Goal: Complete application form

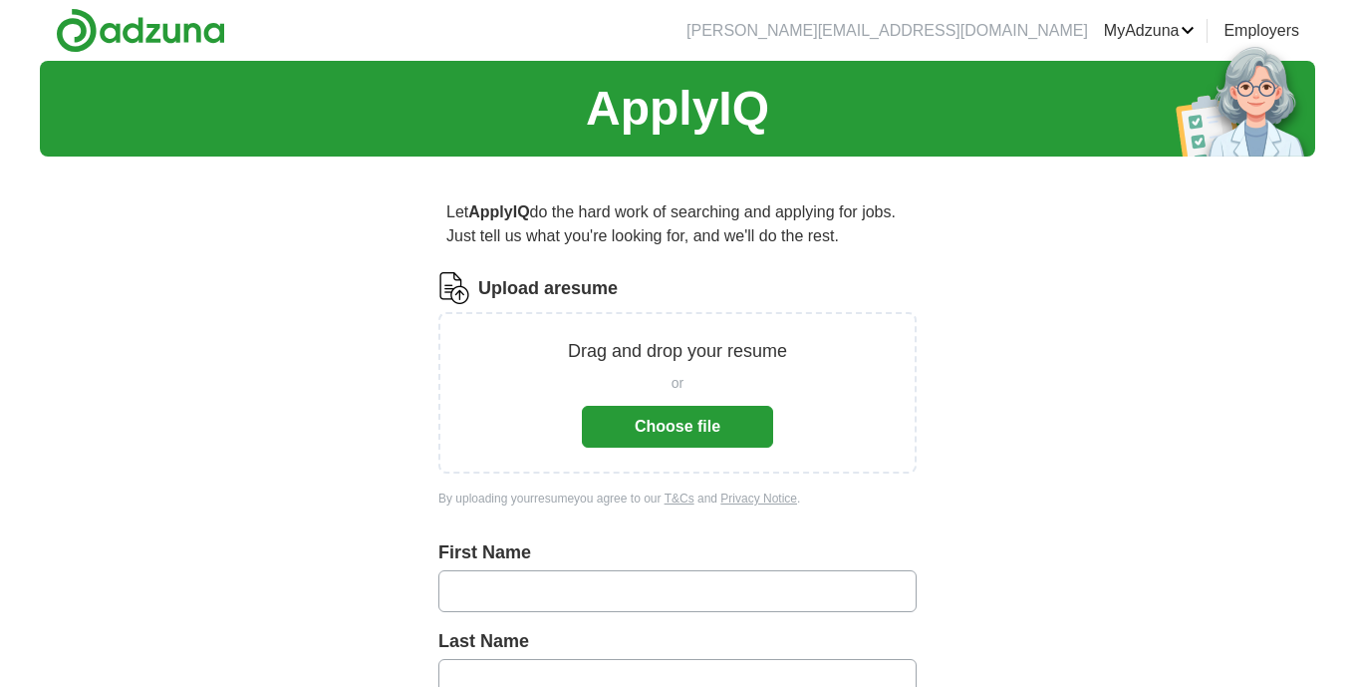
click at [696, 431] on button "Choose file" at bounding box center [677, 427] width 191 height 42
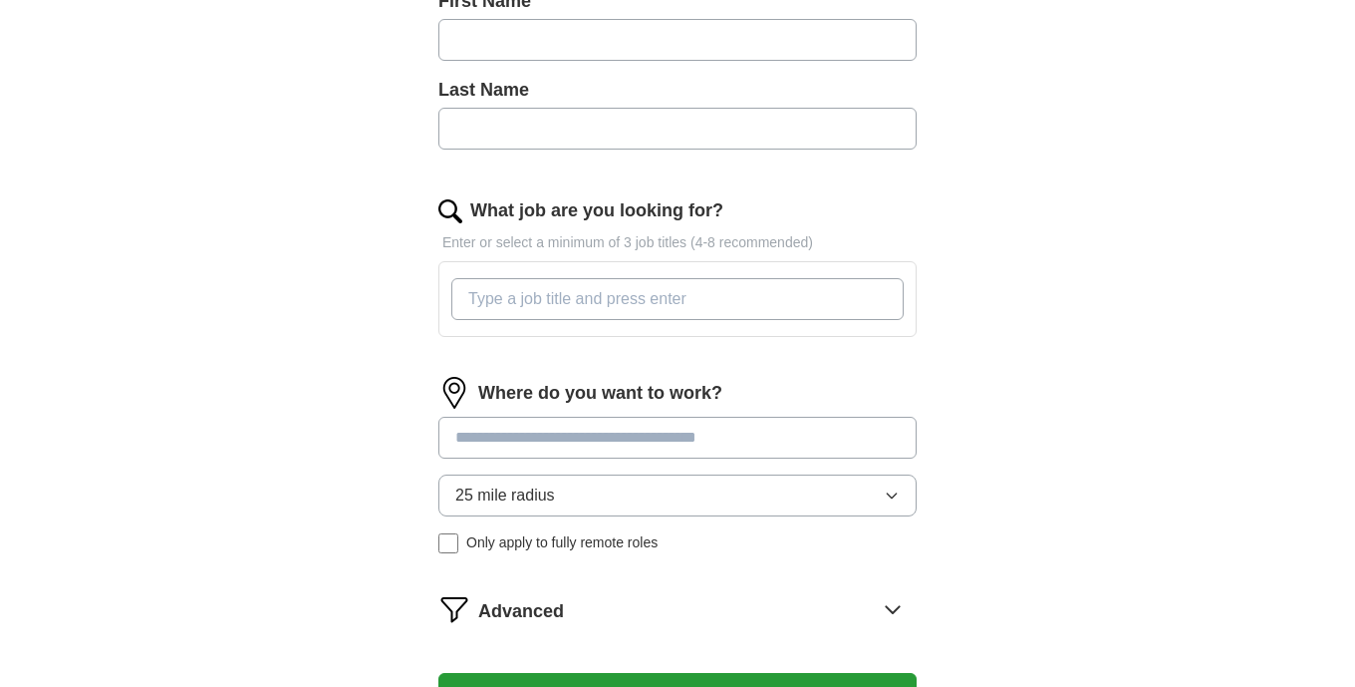
scroll to position [548, 0]
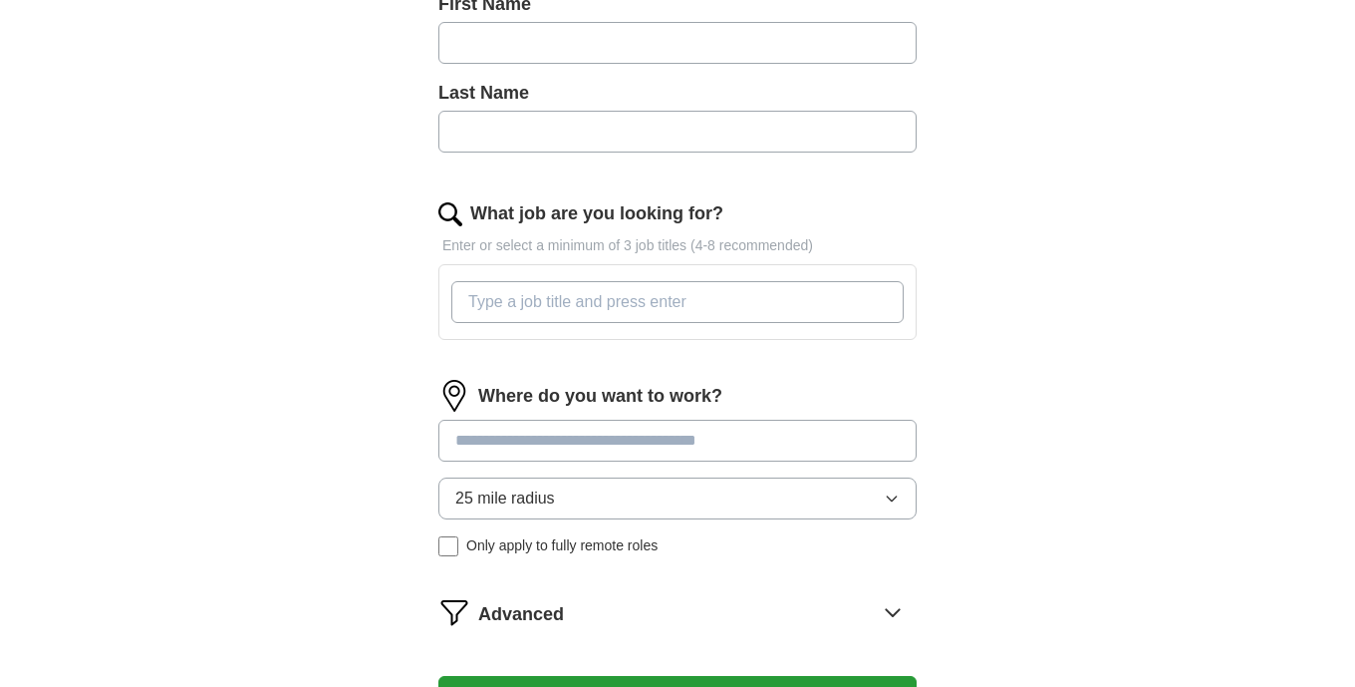
click at [805, 439] on input at bounding box center [677, 440] width 478 height 42
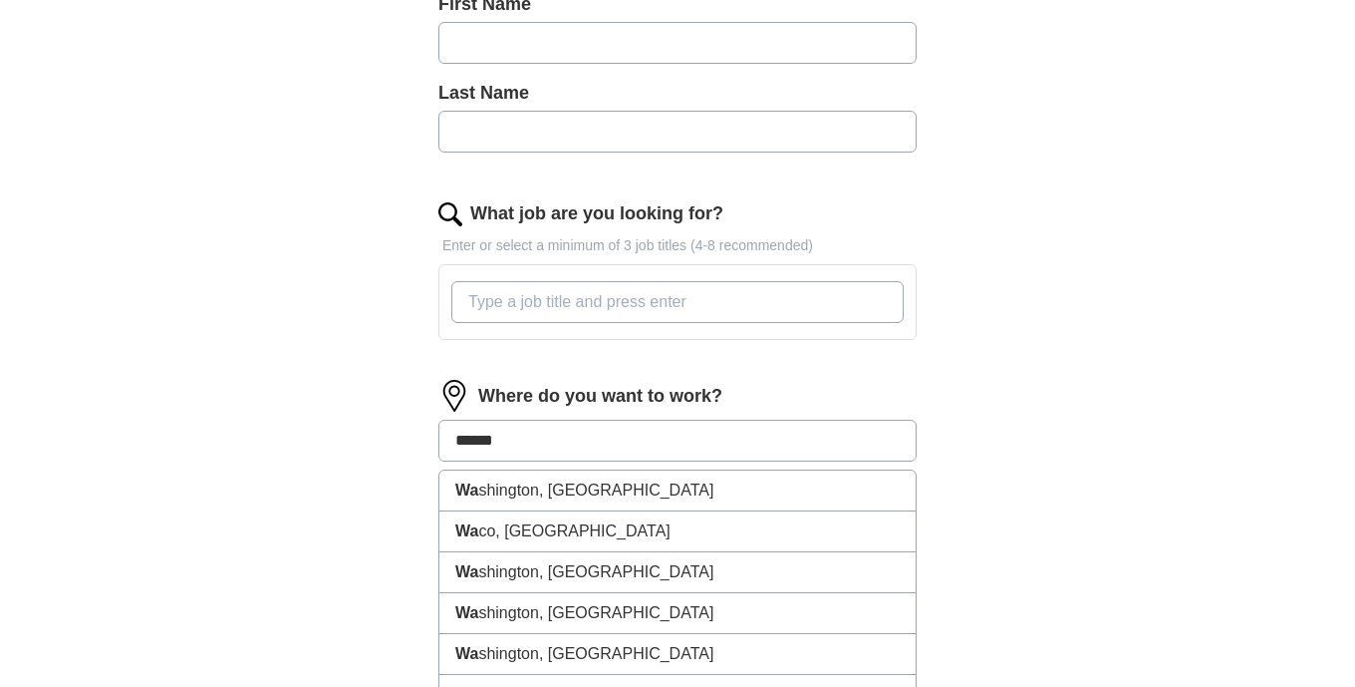
type input "*******"
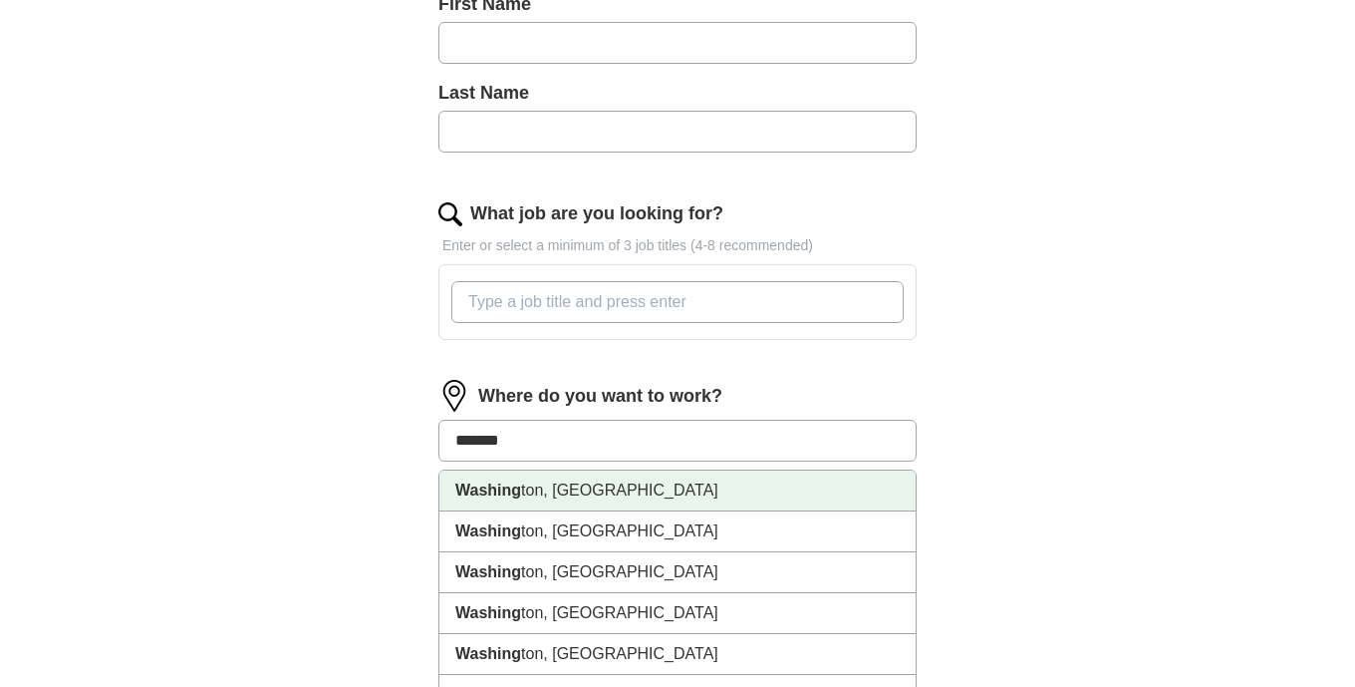
click at [736, 490] on li "Washing ton, [GEOGRAPHIC_DATA]" at bounding box center [677, 490] width 476 height 41
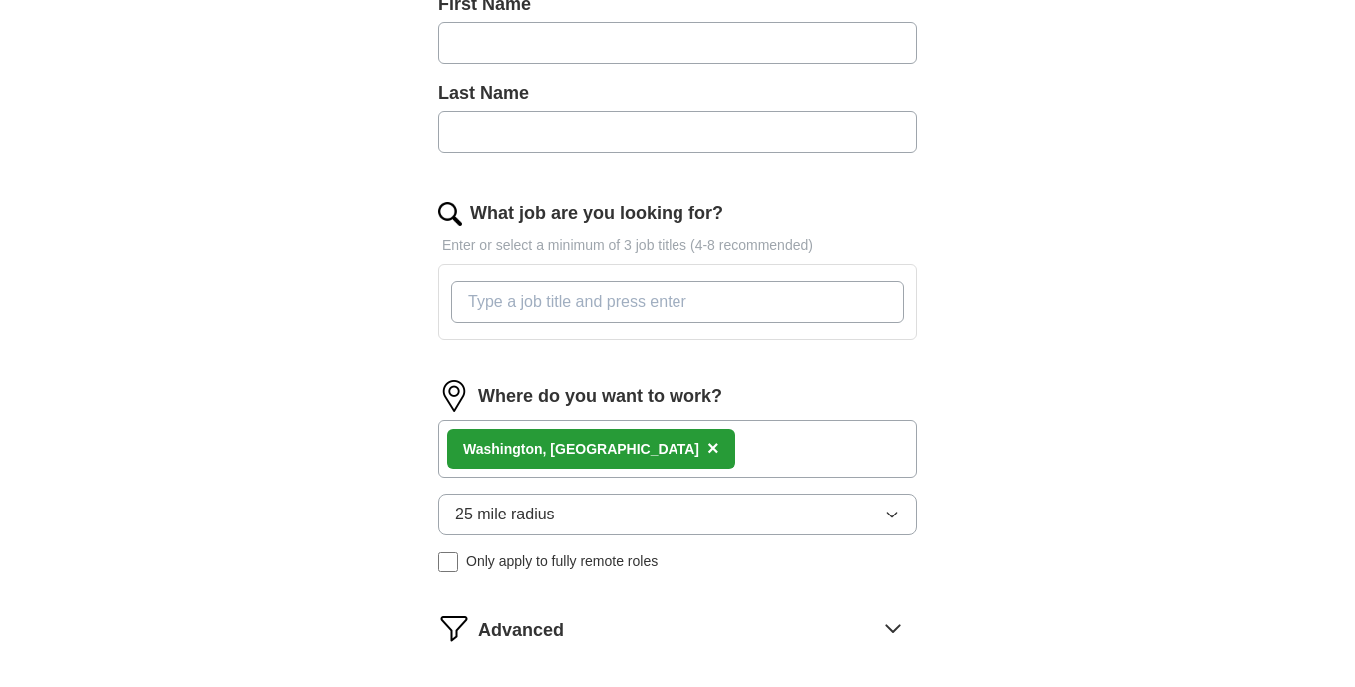
click at [795, 300] on input "What job are you looking for?" at bounding box center [677, 302] width 452 height 42
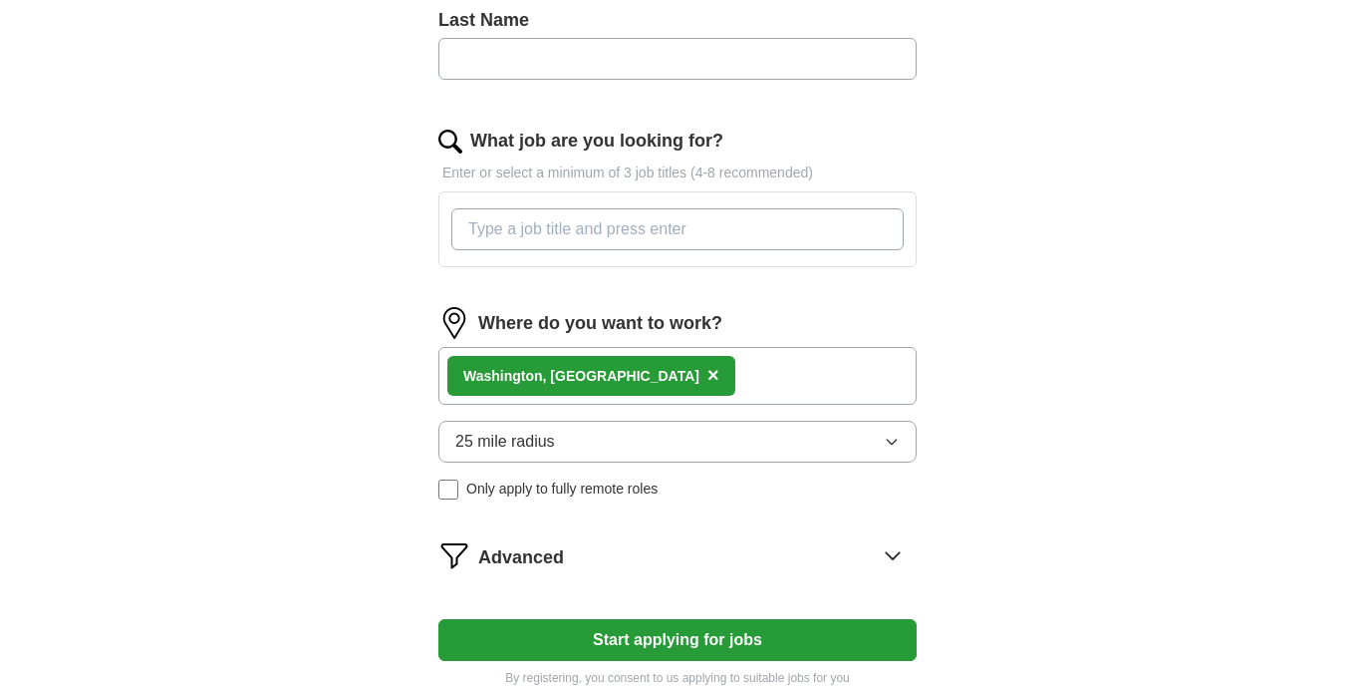
scroll to position [614, 0]
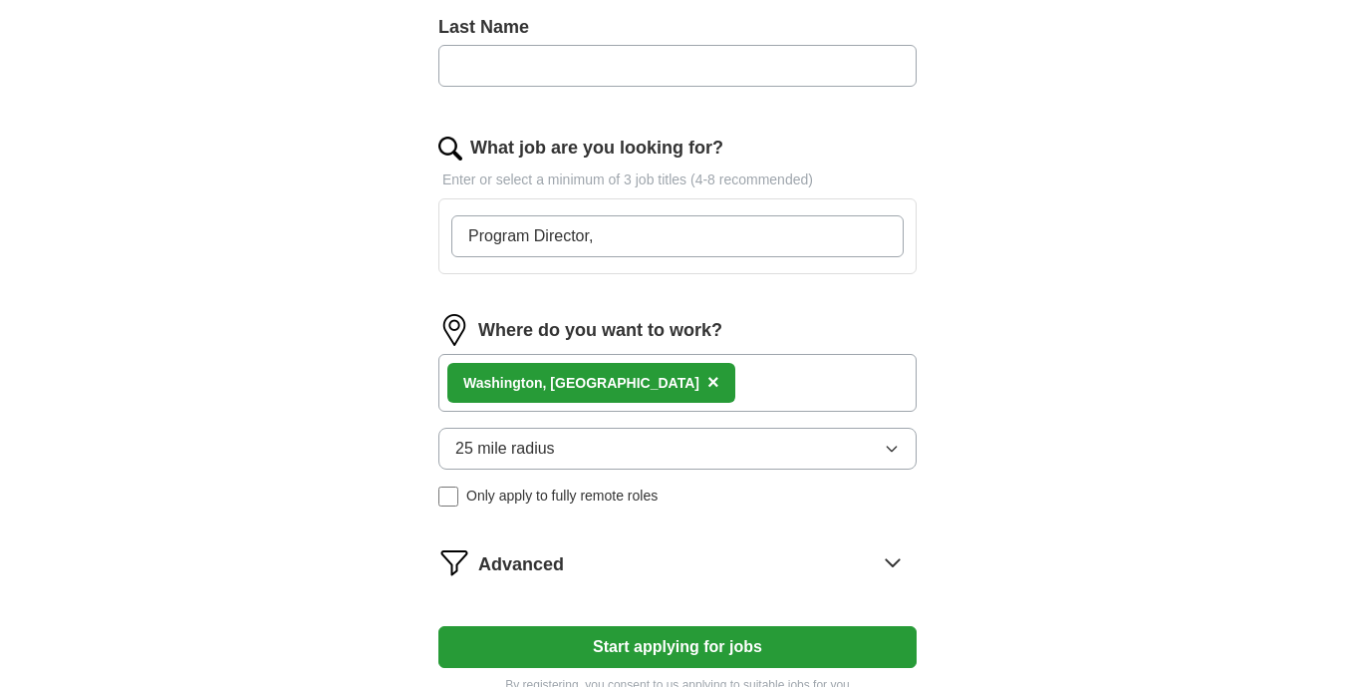
click at [874, 239] on input "Program Director," at bounding box center [677, 236] width 452 height 42
click at [718, 236] on input "Program Director, Facilitator, Trainiing Director" at bounding box center [677, 236] width 452 height 42
click at [791, 238] on input "Program Director, Facilitator, Training Director" at bounding box center [677, 236] width 452 height 42
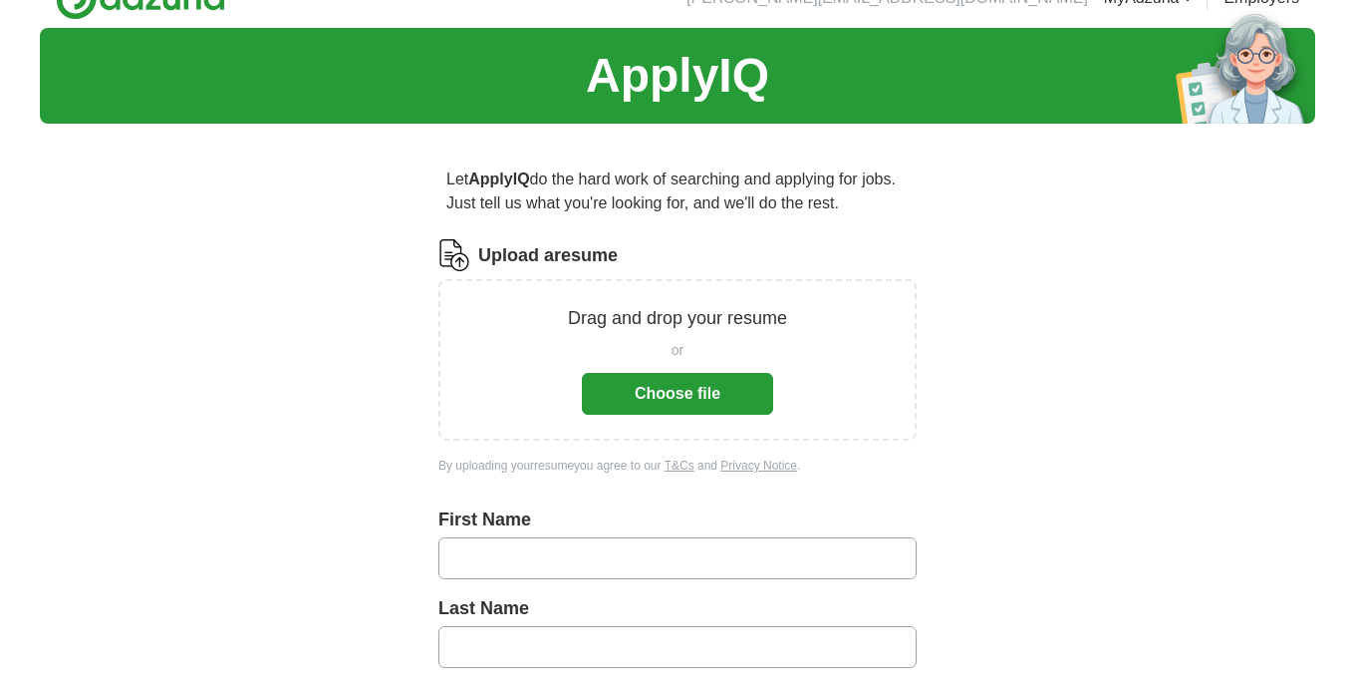
scroll to position [0, 0]
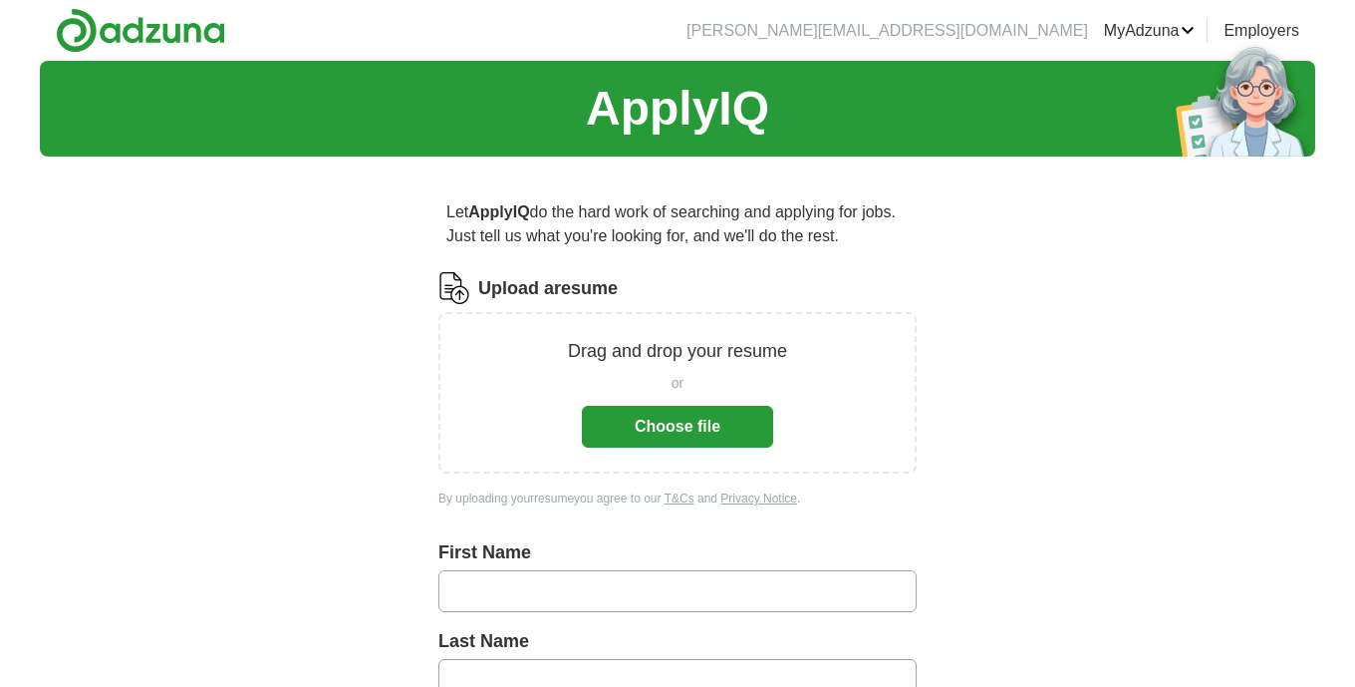
type input "Program Director, Facilitator, Training Director,"
click at [623, 424] on button "Choose file" at bounding box center [677, 427] width 191 height 42
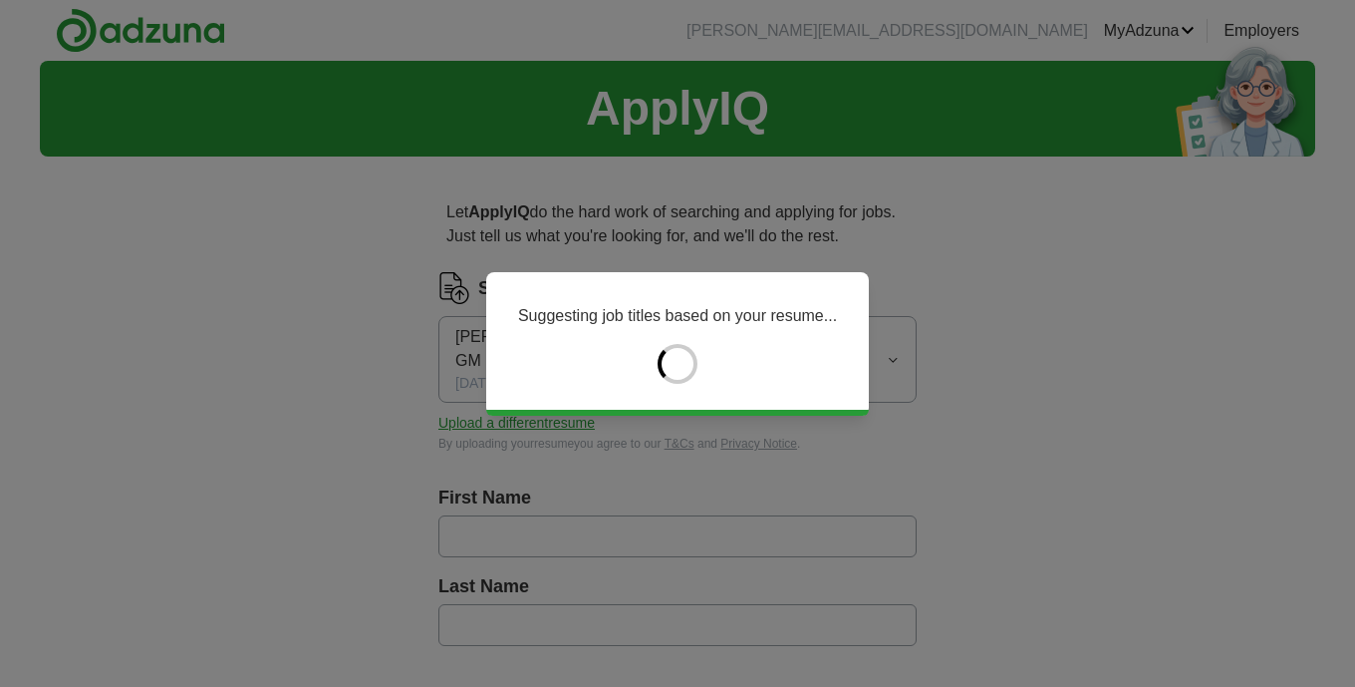
type input "********"
type input "*******"
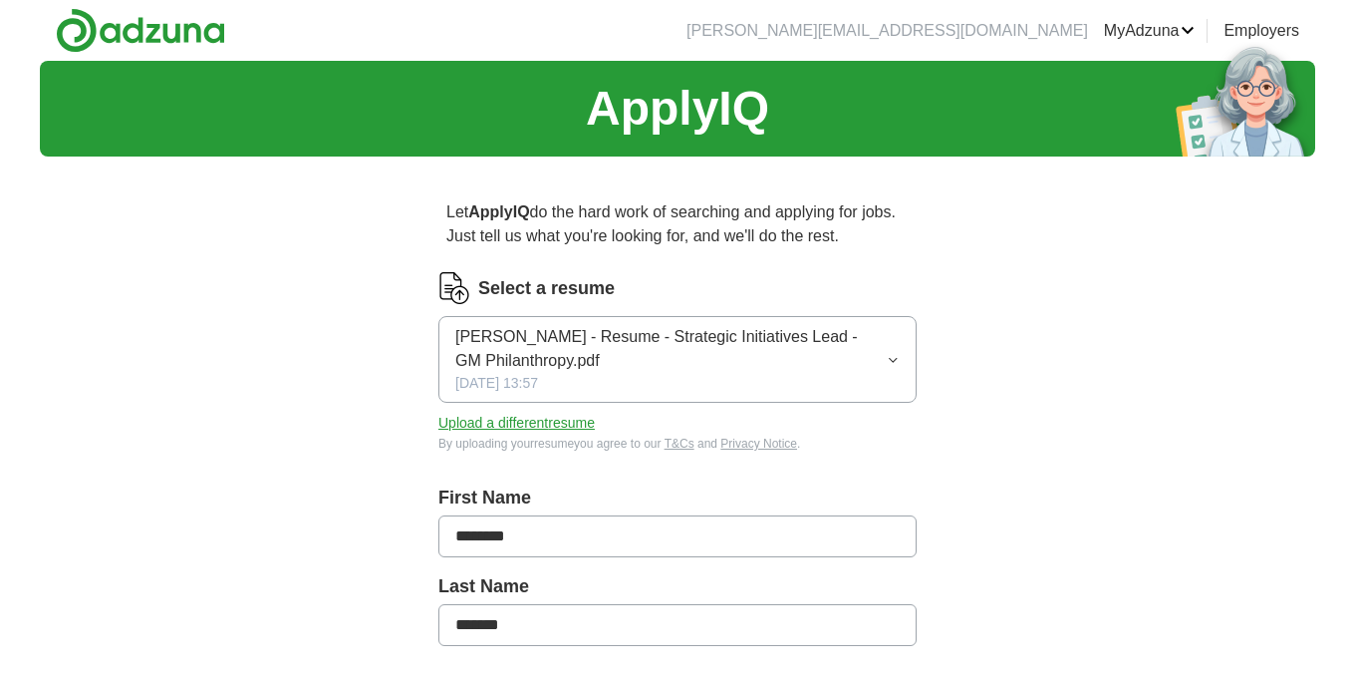
click at [893, 355] on icon "button" at bounding box center [893, 360] width 13 height 16
click at [482, 419] on button "Upload a different resume" at bounding box center [516, 423] width 156 height 21
click at [580, 420] on button "Upload a different resume" at bounding box center [516, 423] width 156 height 21
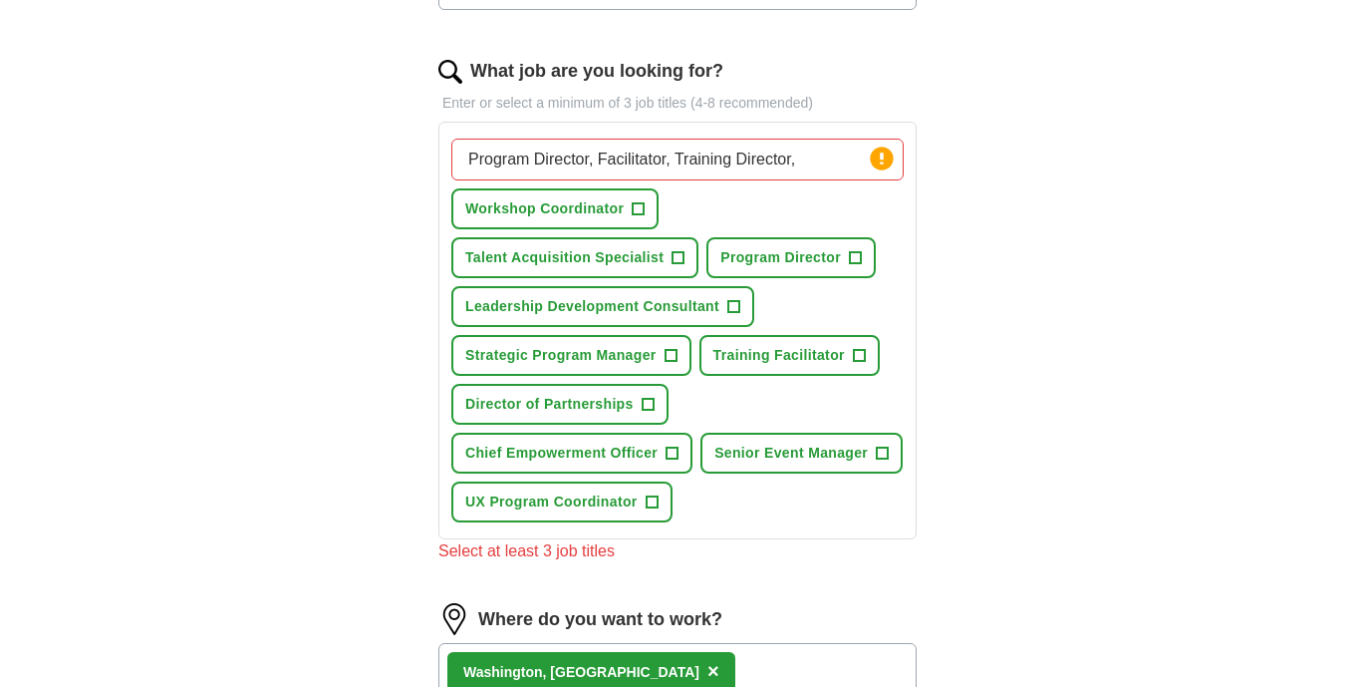
scroll to position [613, 0]
click at [642, 209] on span "+" at bounding box center [639, 208] width 12 height 16
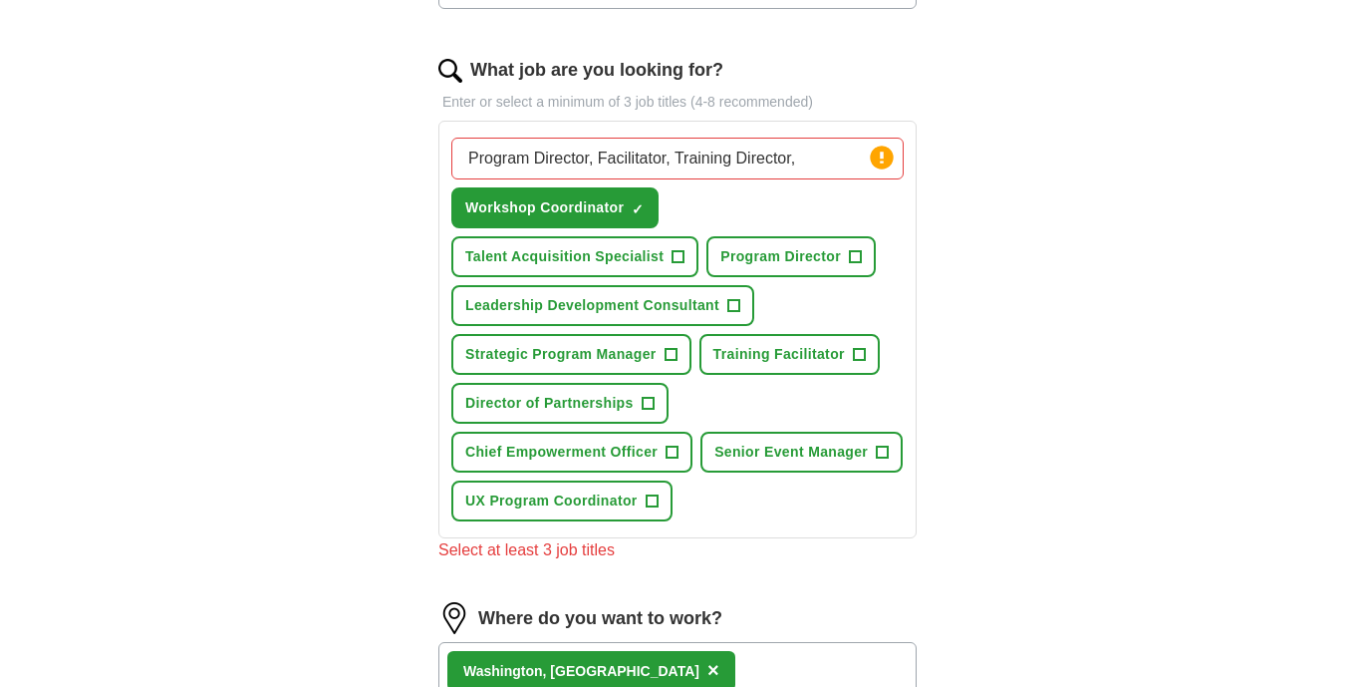
drag, startPoint x: 812, startPoint y: 157, endPoint x: 472, endPoint y: 162, distance: 339.8
click at [472, 163] on input "Program Director, Facilitator, Training Director," at bounding box center [677, 159] width 452 height 42
click at [675, 355] on span "+" at bounding box center [671, 355] width 12 height 16
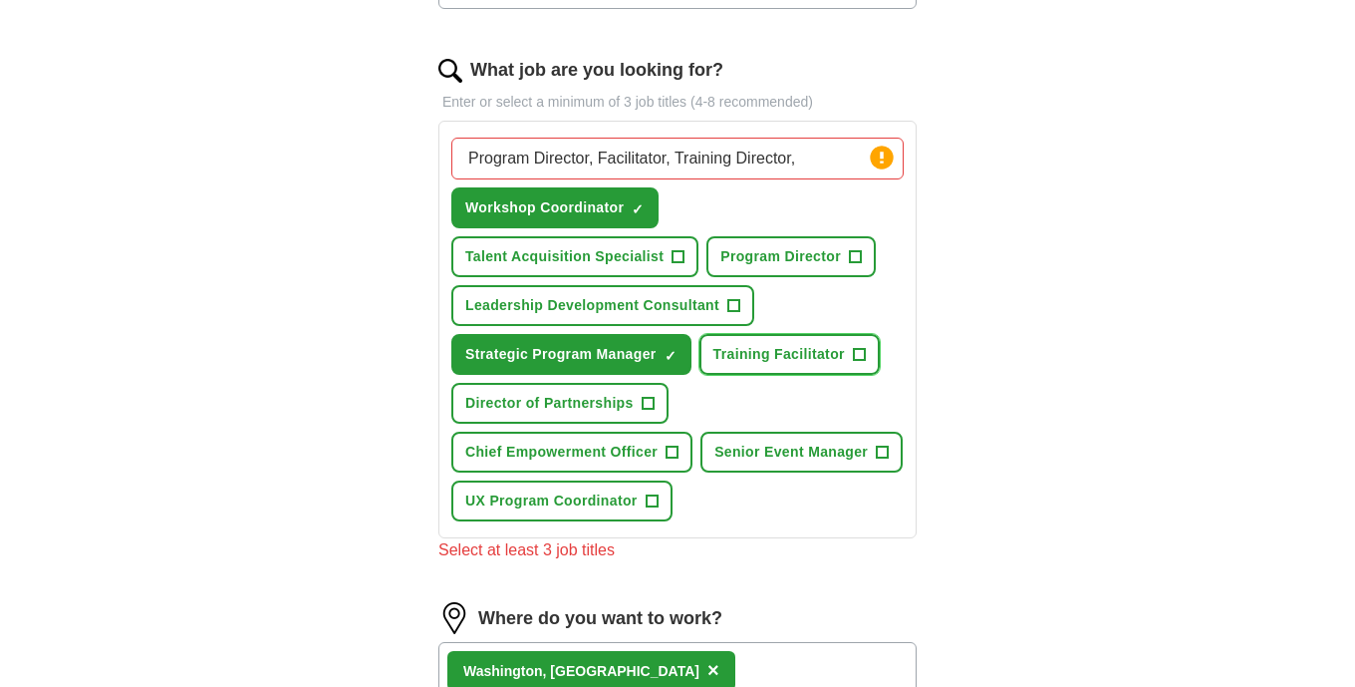
click at [830, 355] on span "Training Facilitator" at bounding box center [779, 354] width 132 height 21
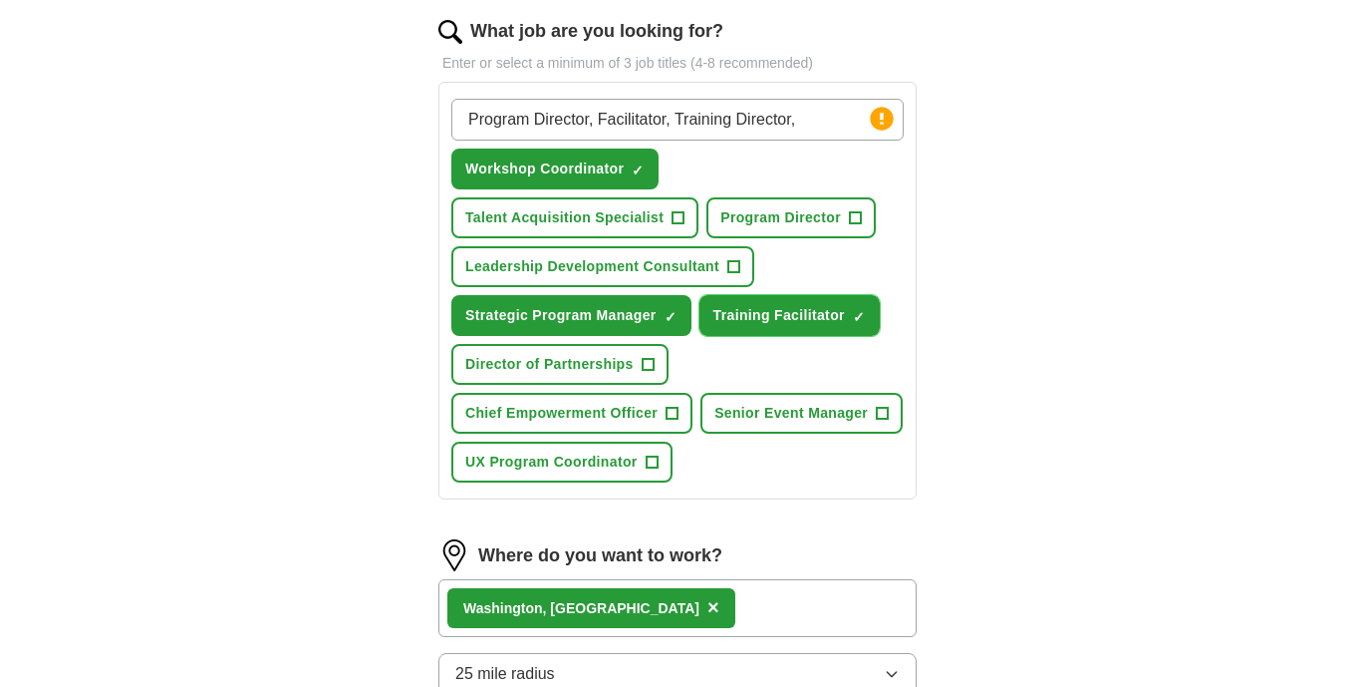
scroll to position [639, 0]
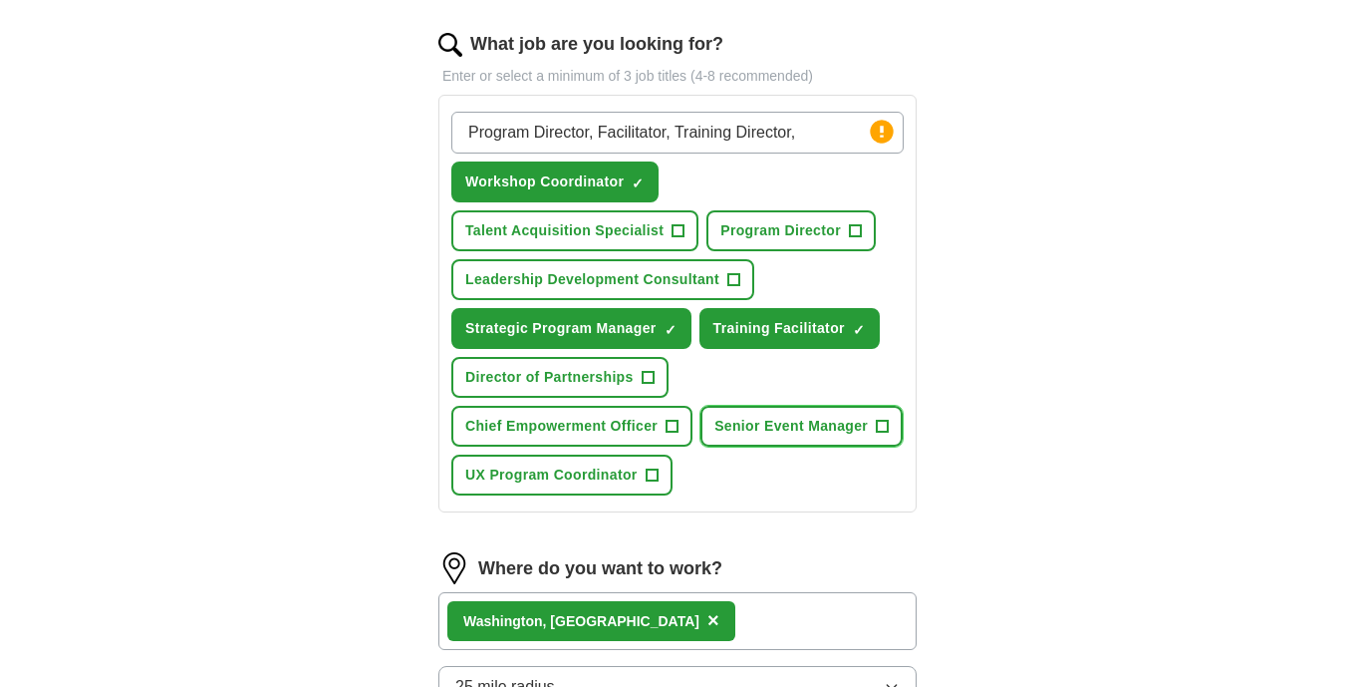
click at [714, 436] on span "Senior Event Manager" at bounding box center [790, 426] width 153 height 21
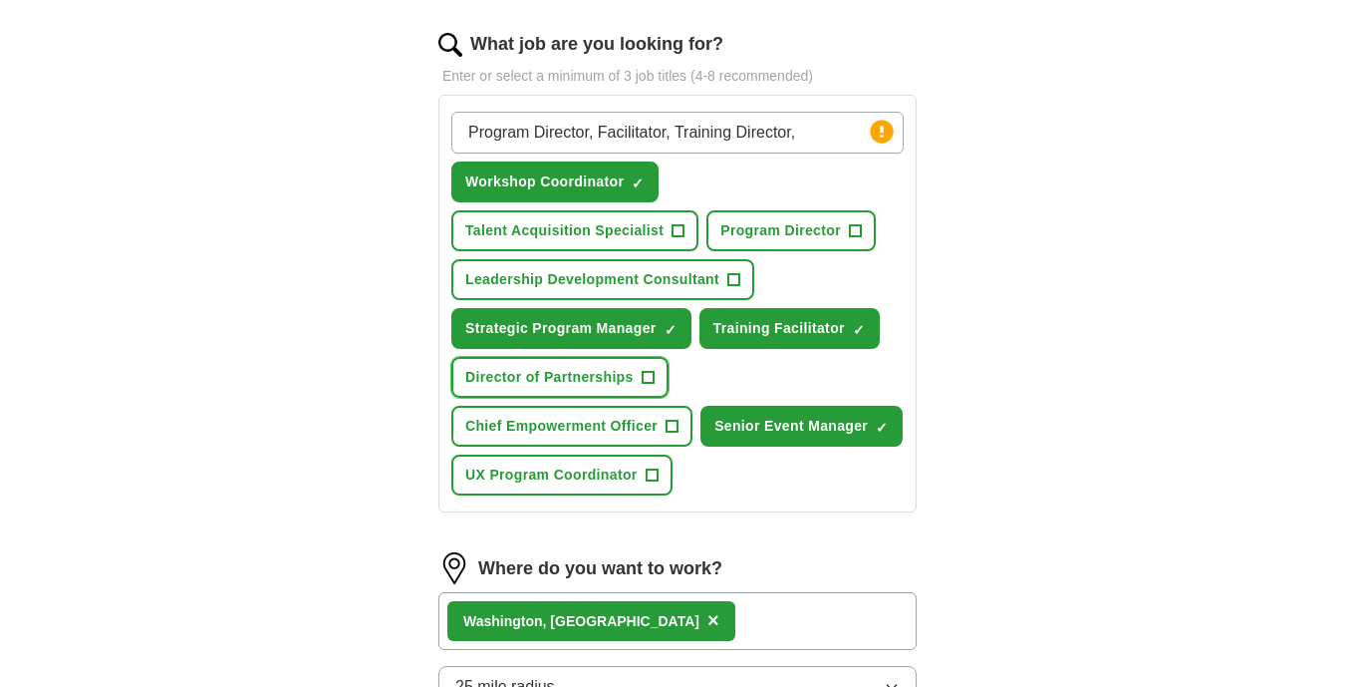
click at [628, 378] on span "Director of Partnerships" at bounding box center [549, 377] width 168 height 21
click at [799, 232] on span "Program Director" at bounding box center [780, 230] width 121 height 21
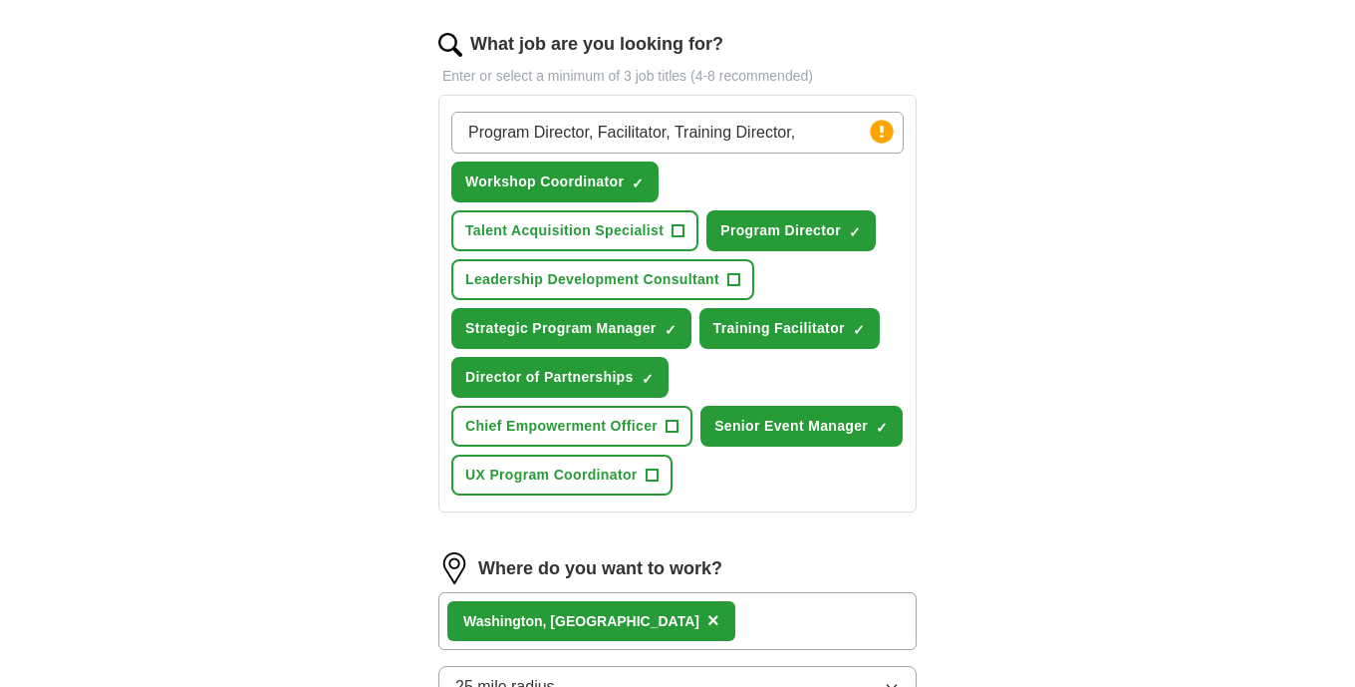
drag, startPoint x: 798, startPoint y: 130, endPoint x: 380, endPoint y: 124, distance: 418.5
click at [380, 124] on div "Let ApplyIQ do the hard work of searching and applying for jobs. Just tell us w…" at bounding box center [678, 247] width 638 height 1426
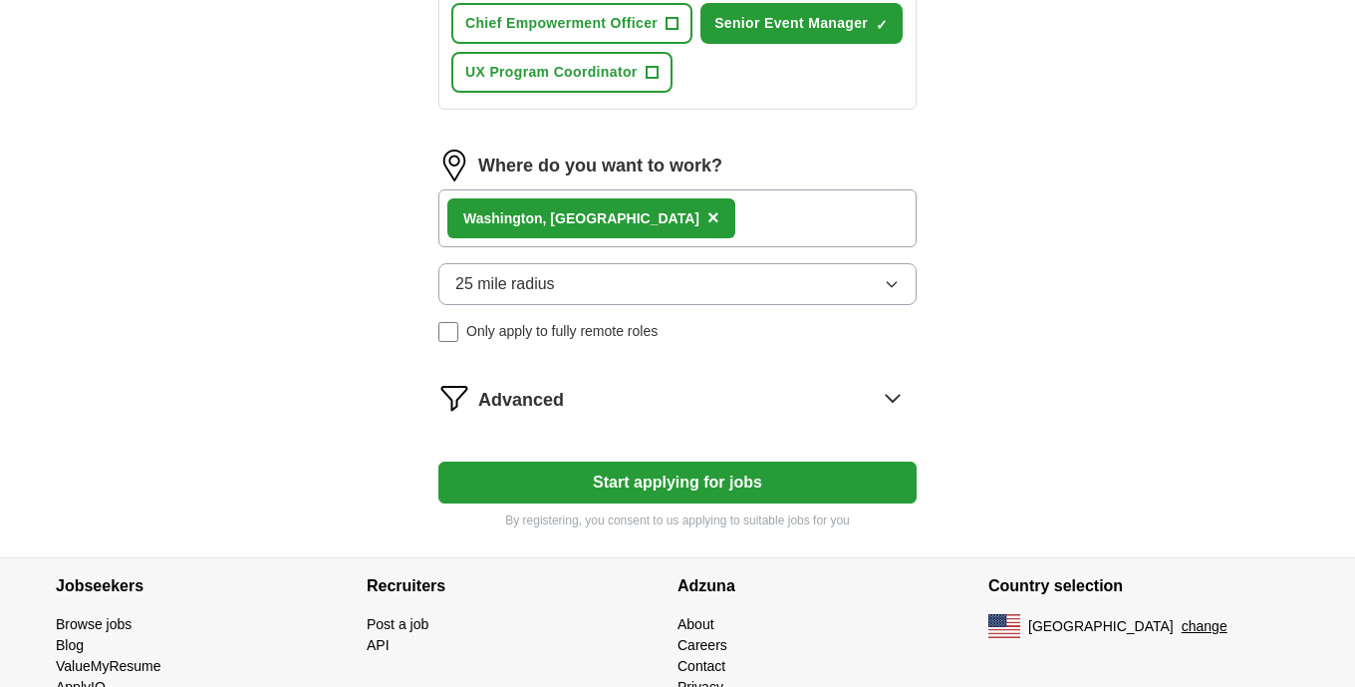
scroll to position [1071, 0]
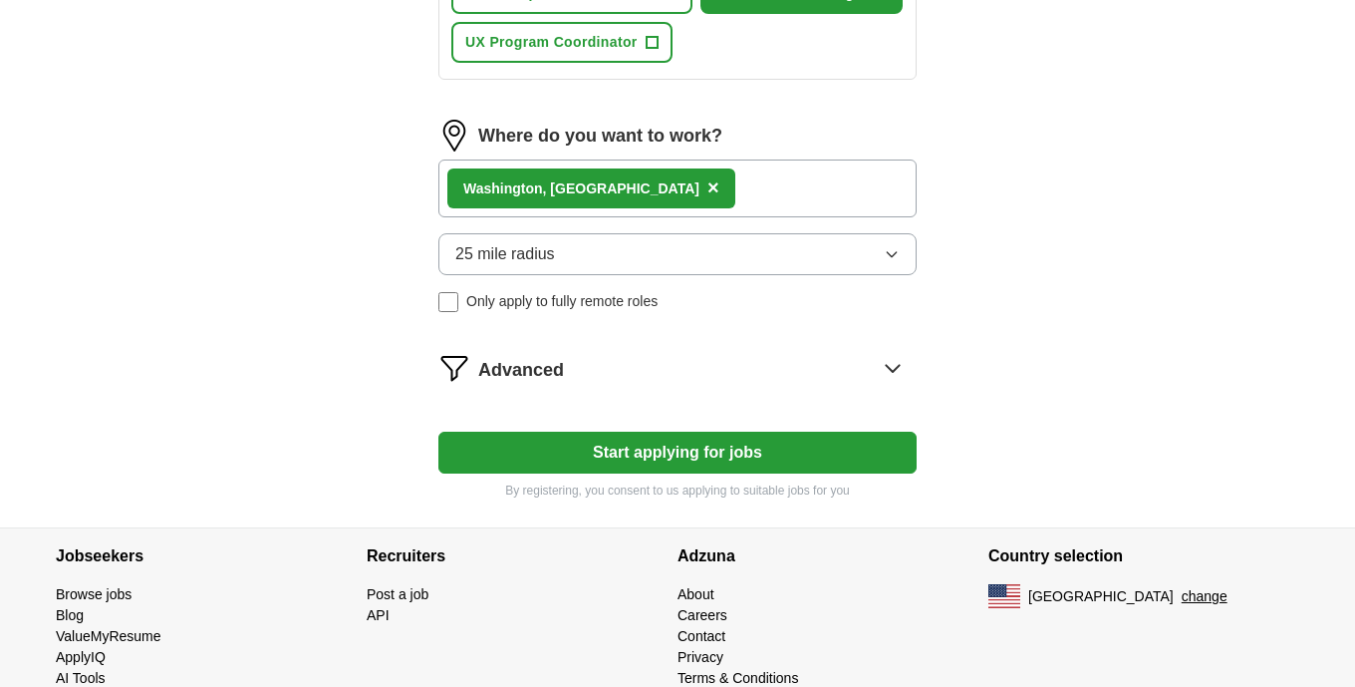
click at [631, 452] on button "Start applying for jobs" at bounding box center [677, 452] width 478 height 42
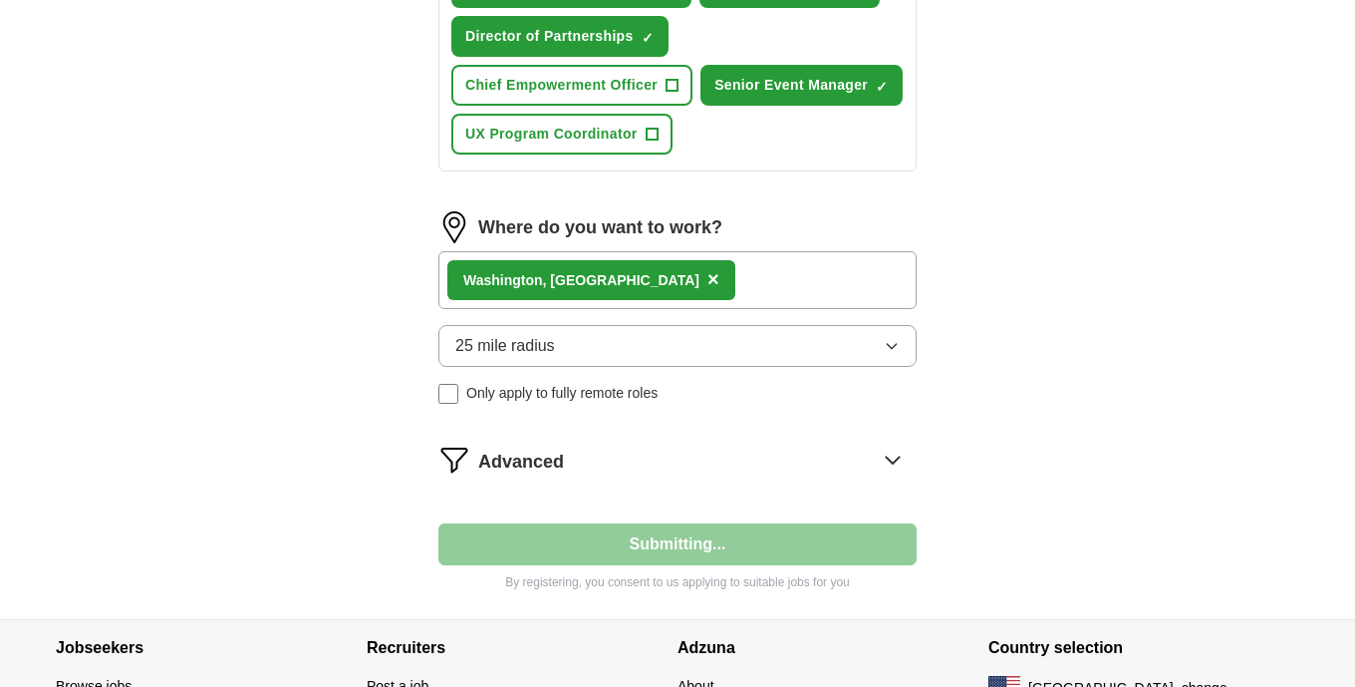
select select "**"
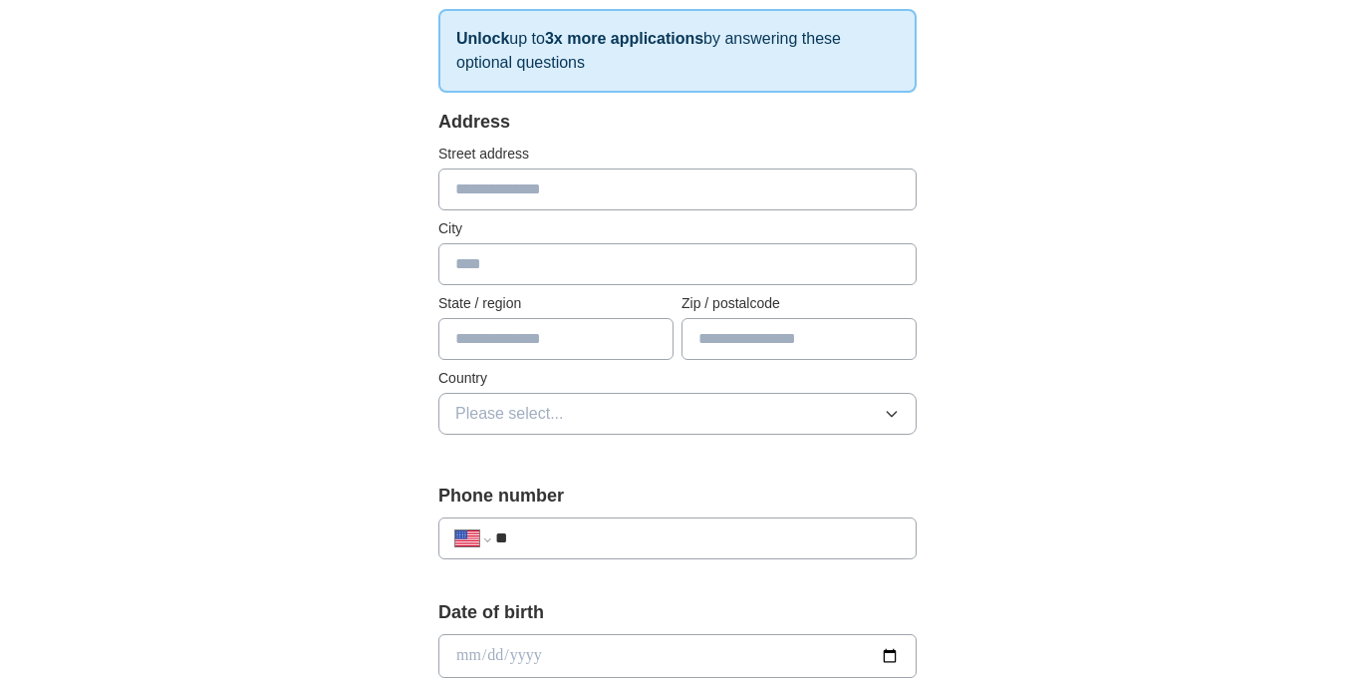
scroll to position [339, 0]
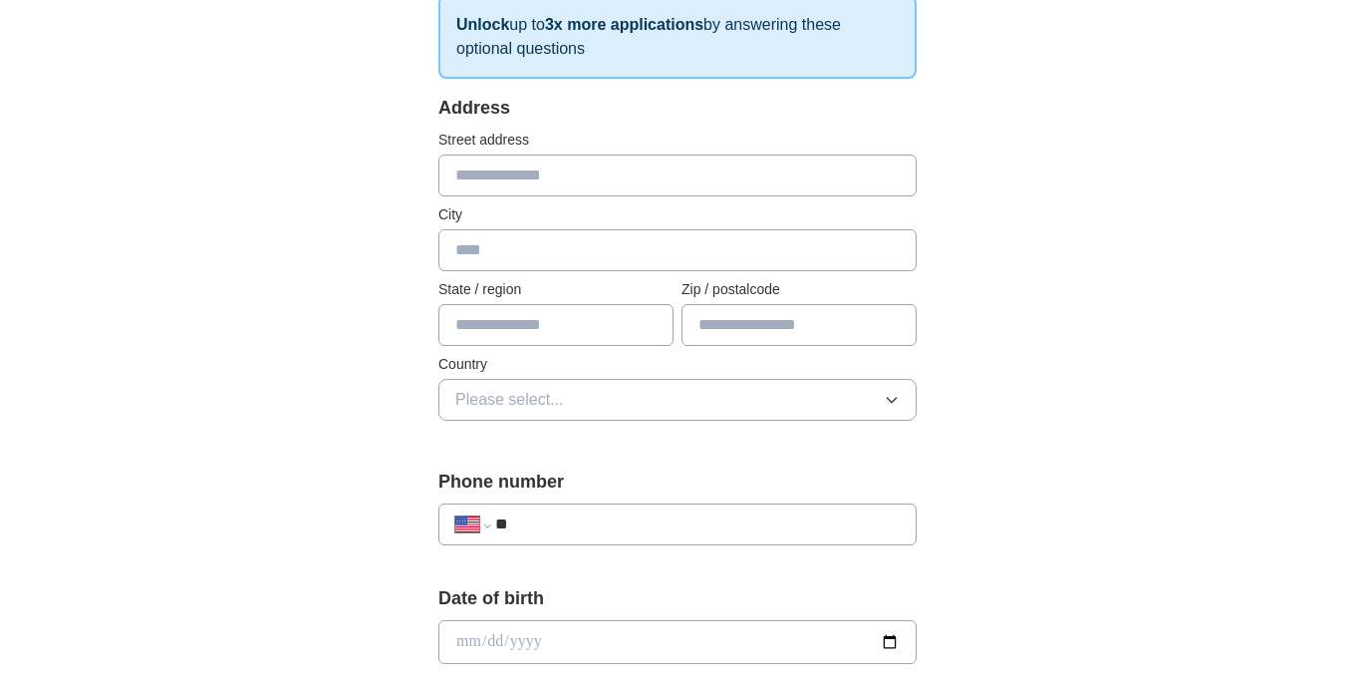
click at [497, 249] on input "text" at bounding box center [677, 250] width 478 height 42
type input "**********"
click at [487, 317] on input "text" at bounding box center [555, 325] width 235 height 42
type input "**"
click at [773, 327] on input "text" at bounding box center [799, 325] width 235 height 42
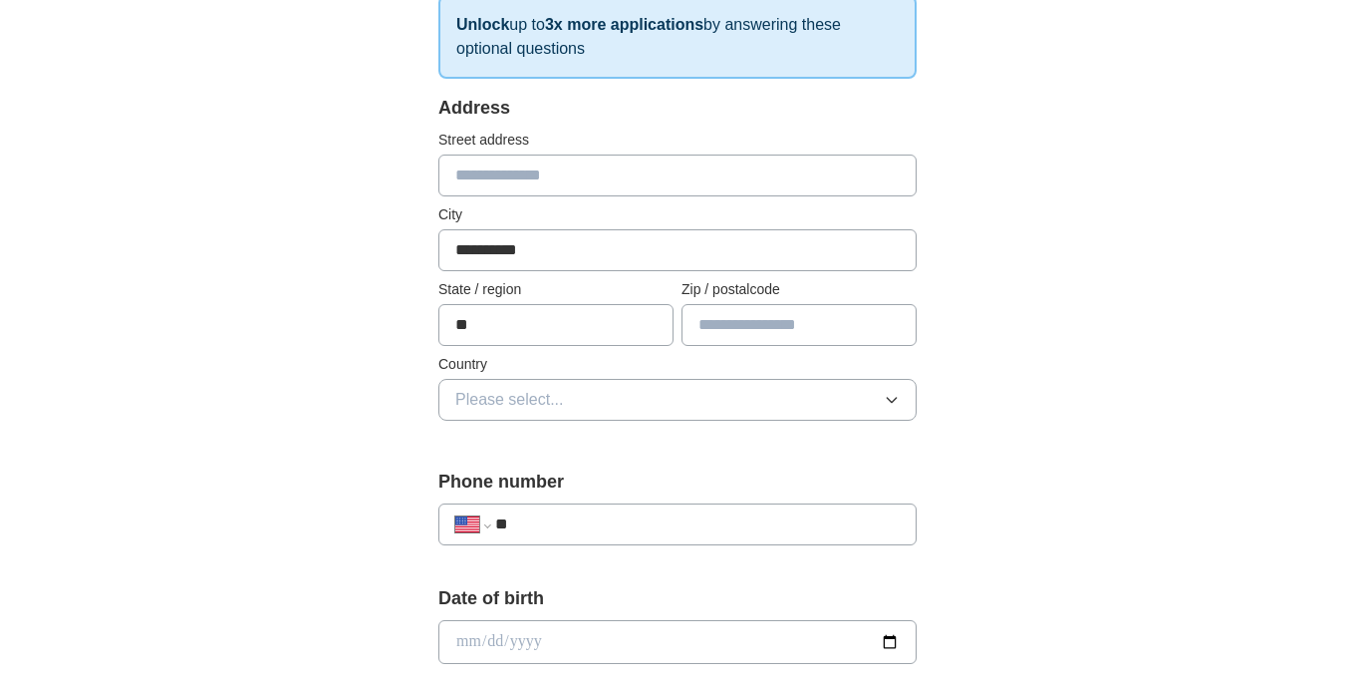
click at [662, 406] on button "Please select..." at bounding box center [677, 400] width 478 height 42
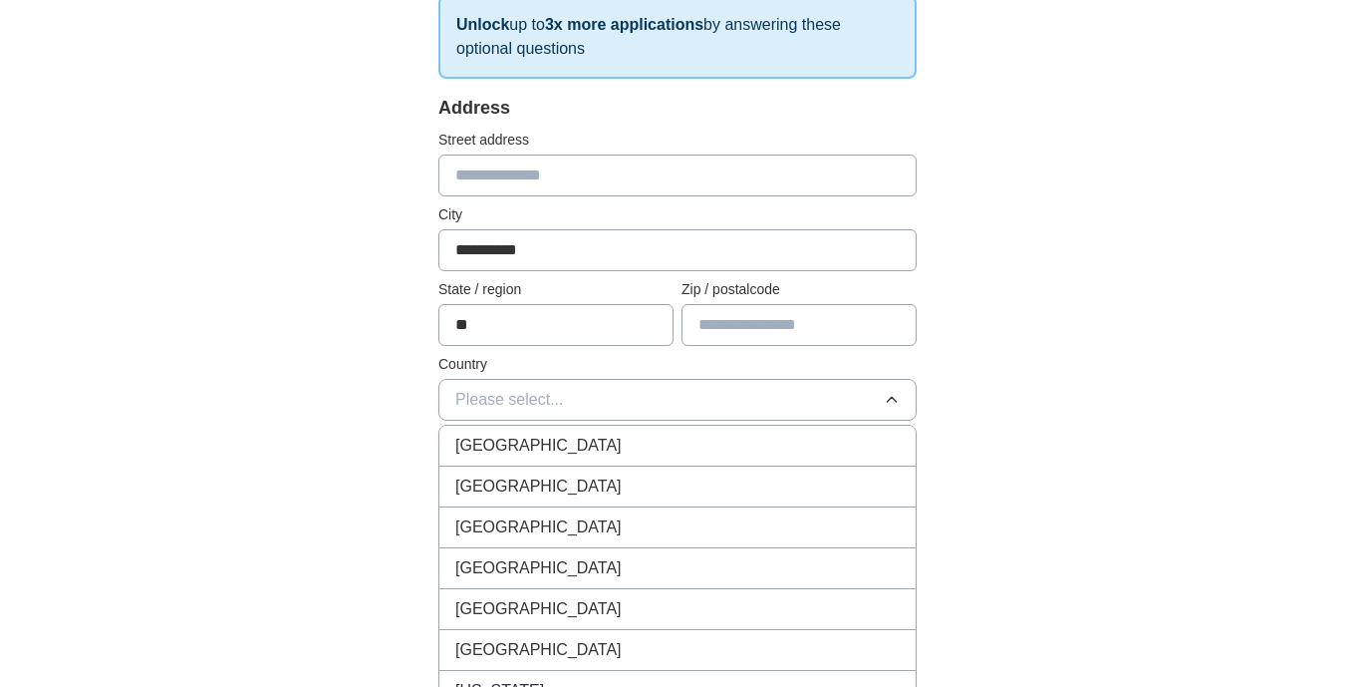
click at [796, 484] on div "[GEOGRAPHIC_DATA]" at bounding box center [677, 486] width 444 height 24
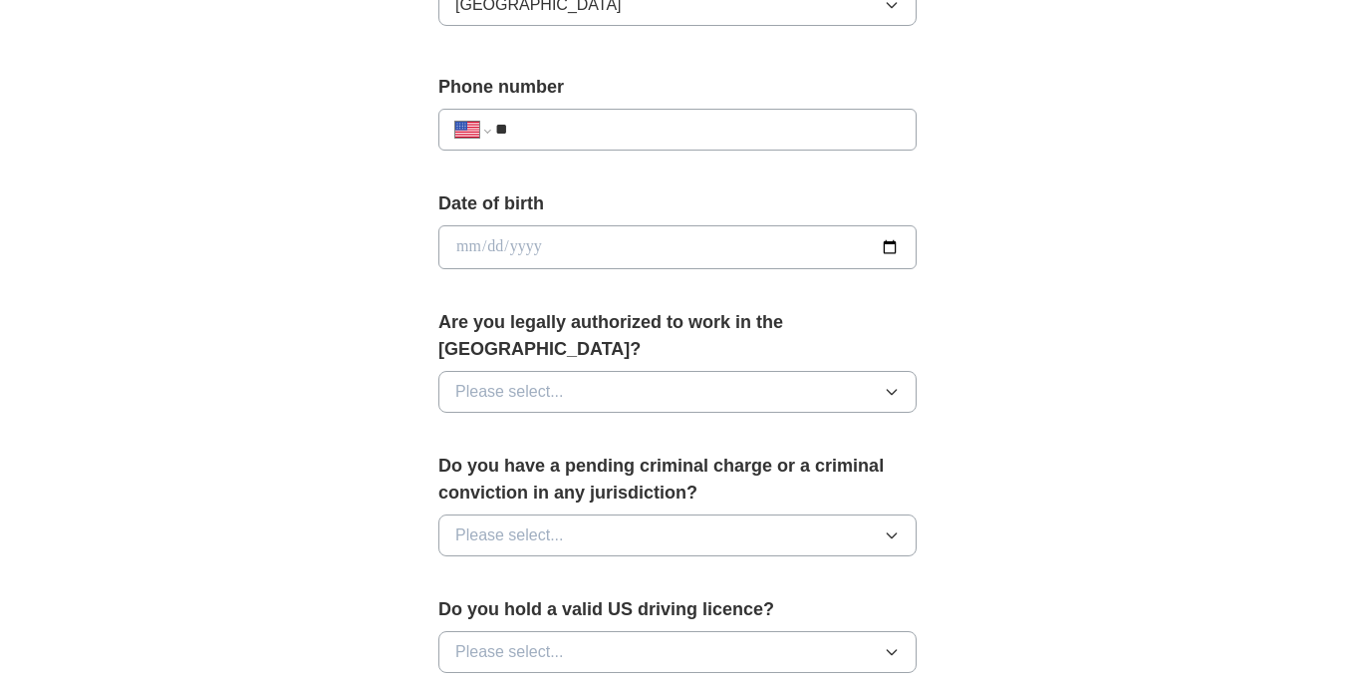
scroll to position [739, 0]
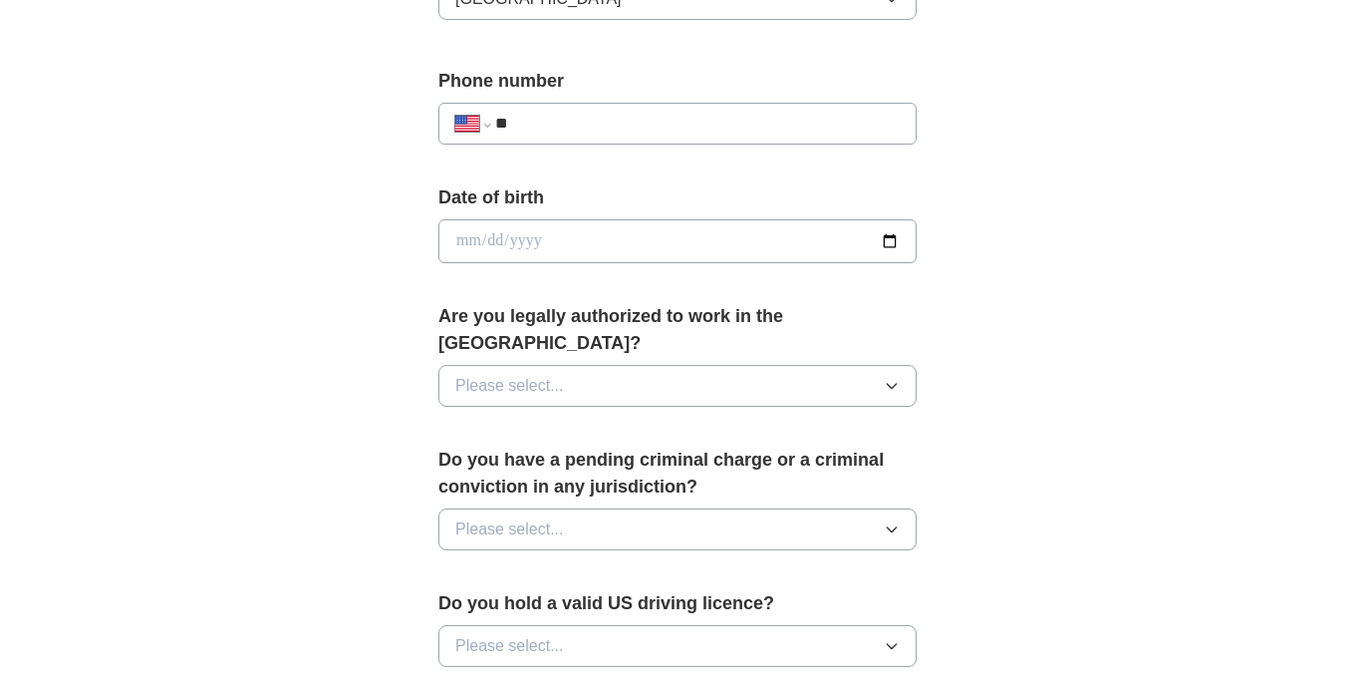
click at [890, 378] on icon "button" at bounding box center [892, 386] width 16 height 16
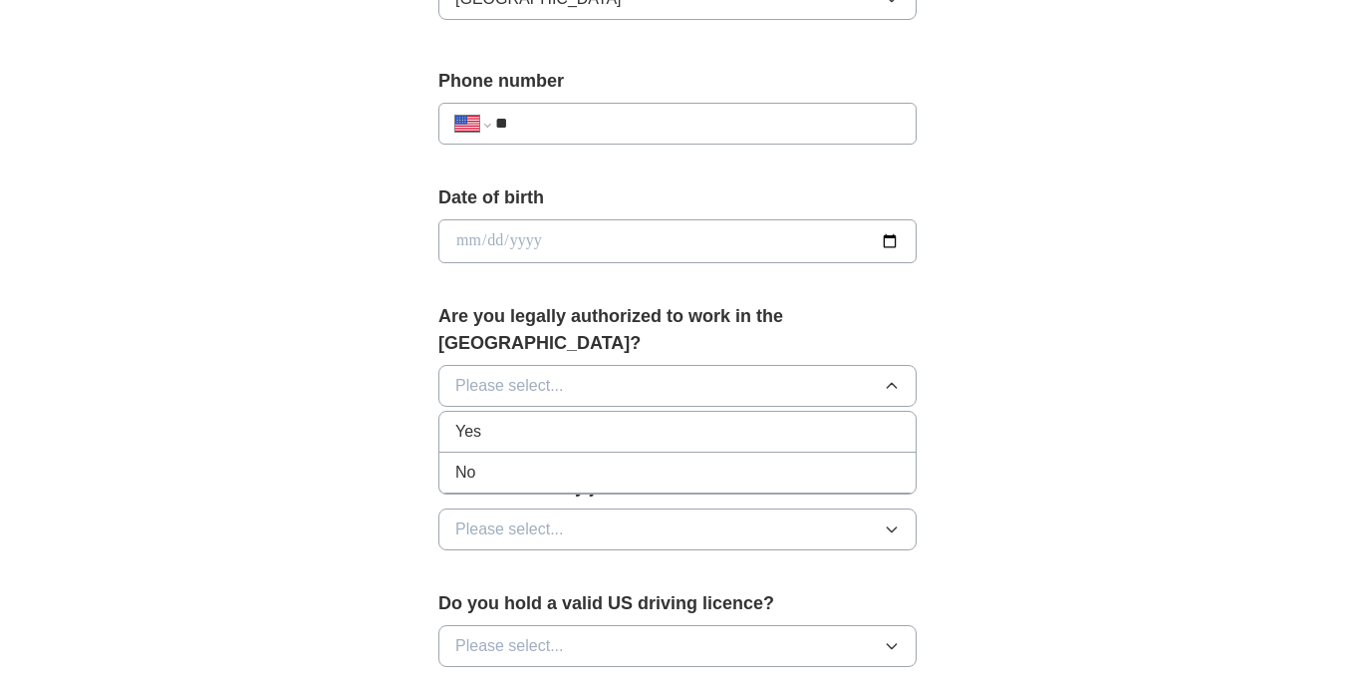
click at [800, 419] on div "Yes" at bounding box center [677, 431] width 444 height 24
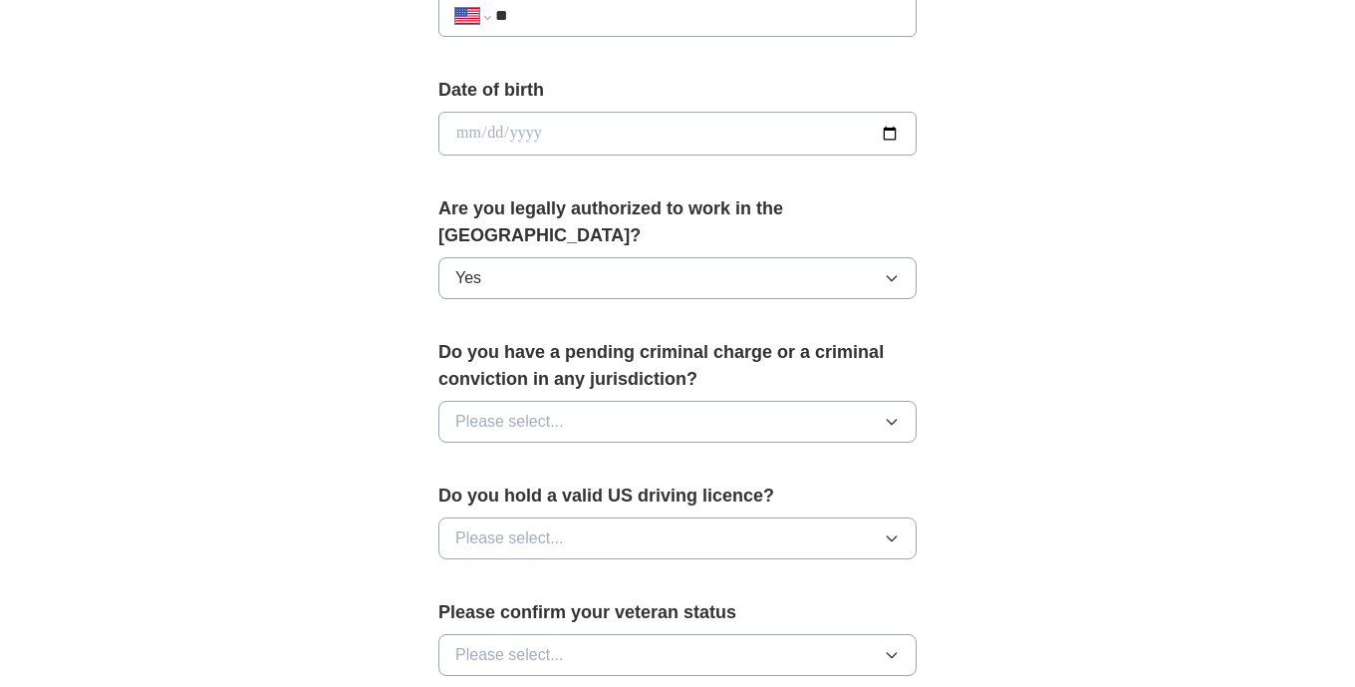
scroll to position [880, 0]
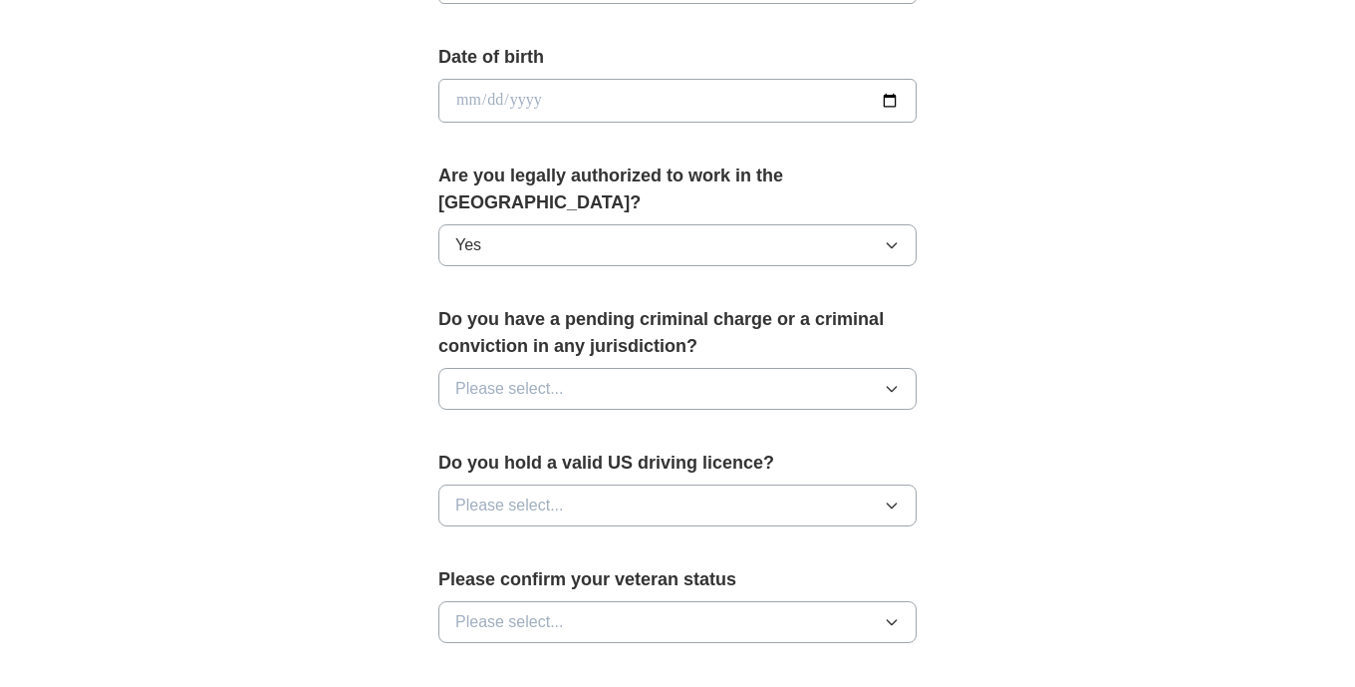
click at [890, 381] on icon "button" at bounding box center [892, 389] width 16 height 16
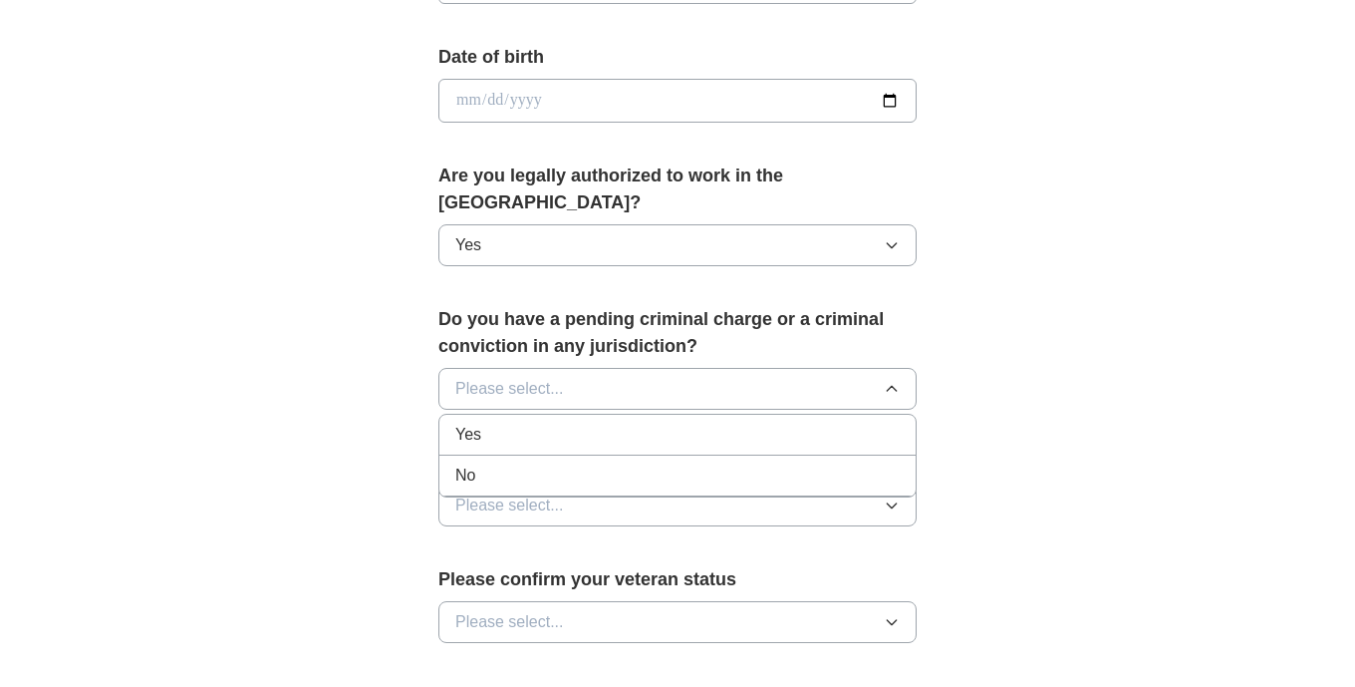
click at [855, 463] on div "No" at bounding box center [677, 475] width 444 height 24
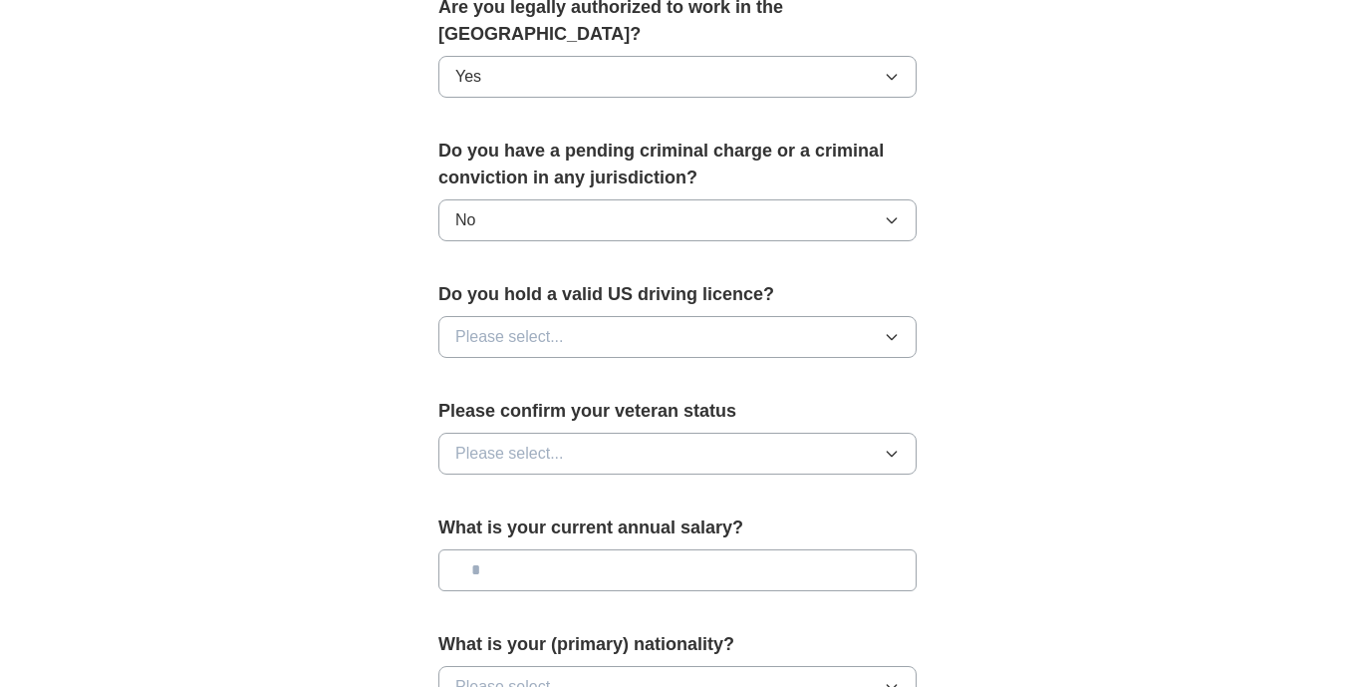
scroll to position [1049, 0]
click at [891, 328] on icon "button" at bounding box center [892, 336] width 16 height 16
click at [858, 369] on li "Yes" at bounding box center [677, 382] width 476 height 41
click at [890, 450] on icon "button" at bounding box center [891, 452] width 9 height 5
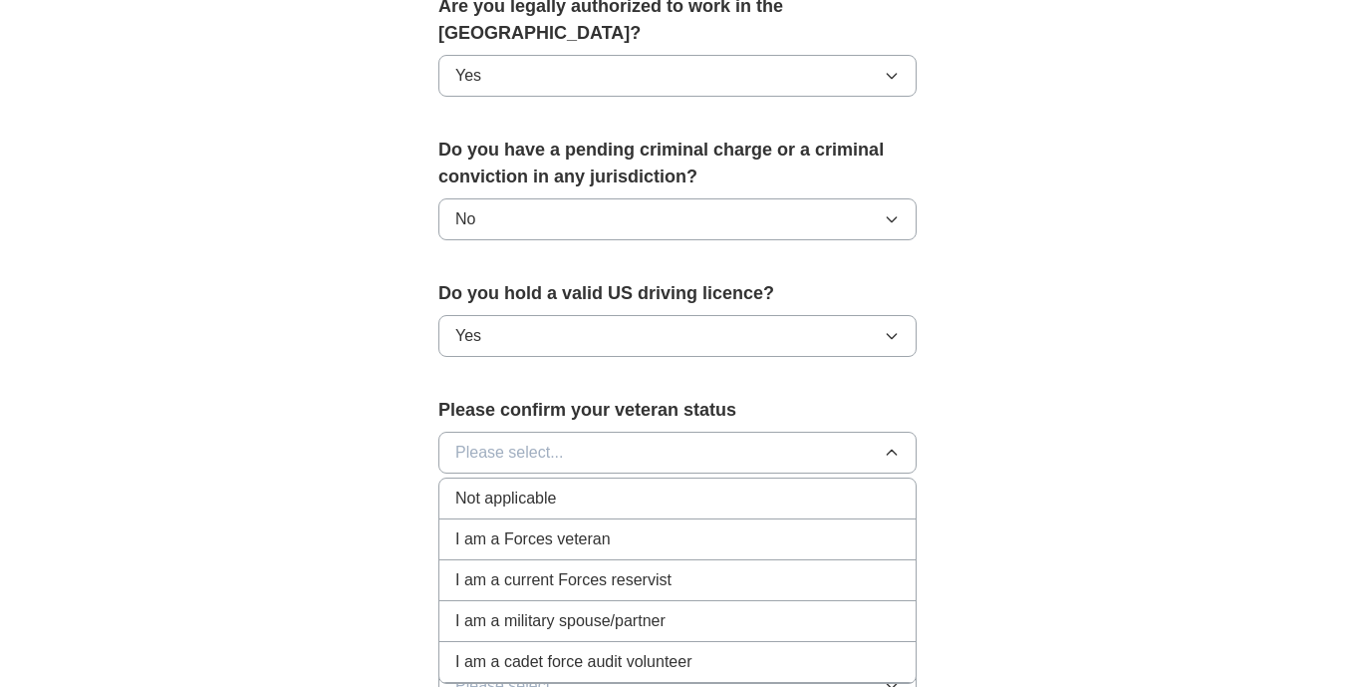
click at [869, 486] on div "Not applicable" at bounding box center [677, 498] width 444 height 24
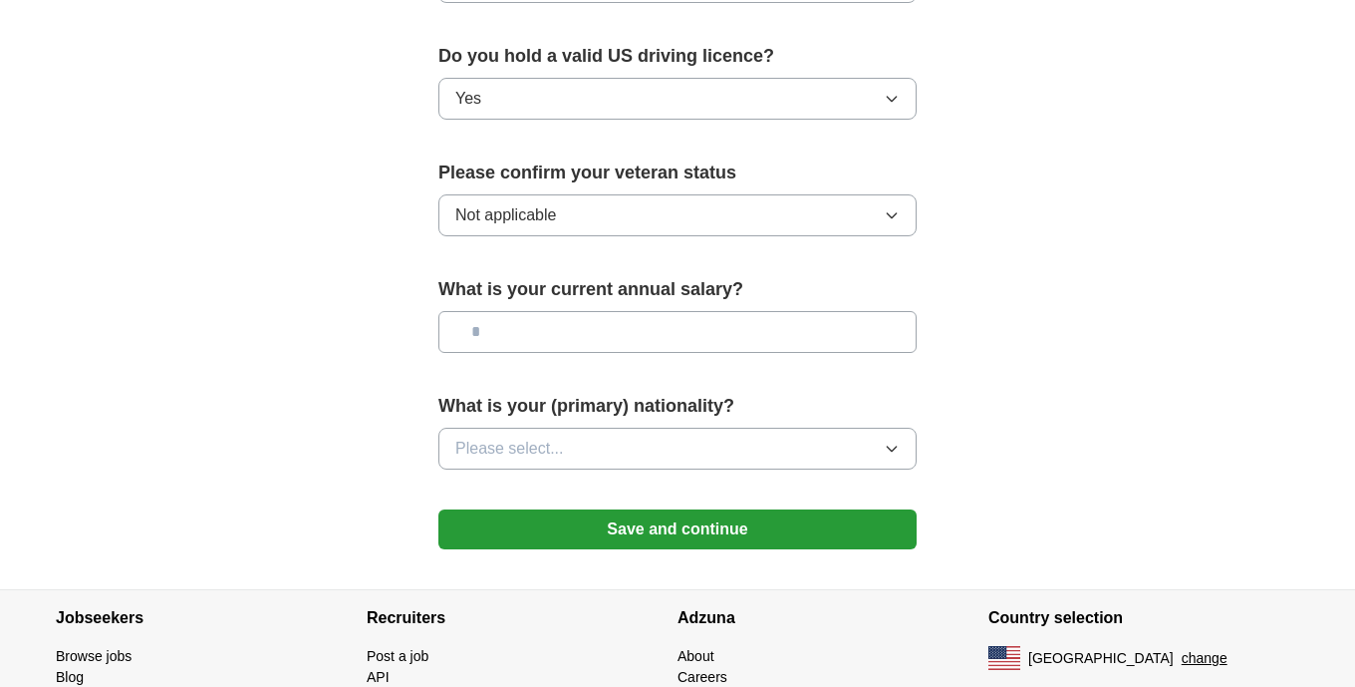
scroll to position [1285, 0]
click at [890, 441] on icon "button" at bounding box center [892, 449] width 16 height 16
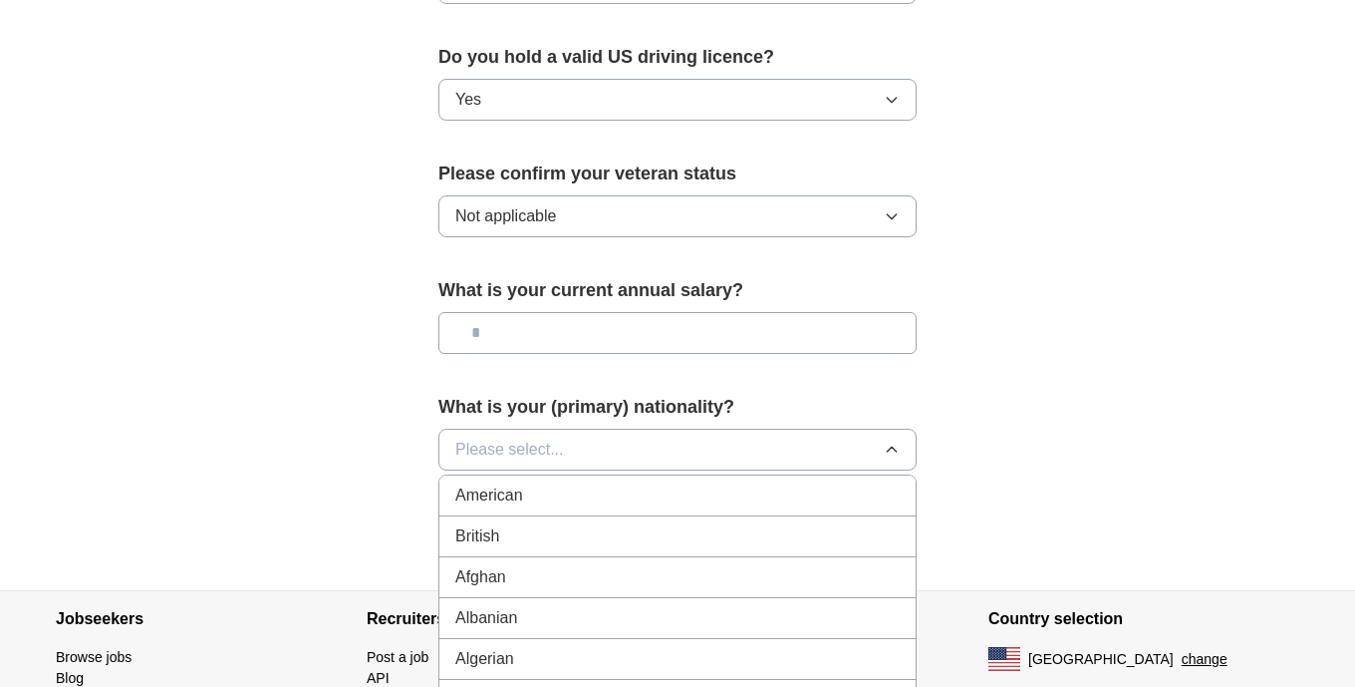
click at [880, 483] on div "American" at bounding box center [677, 495] width 444 height 24
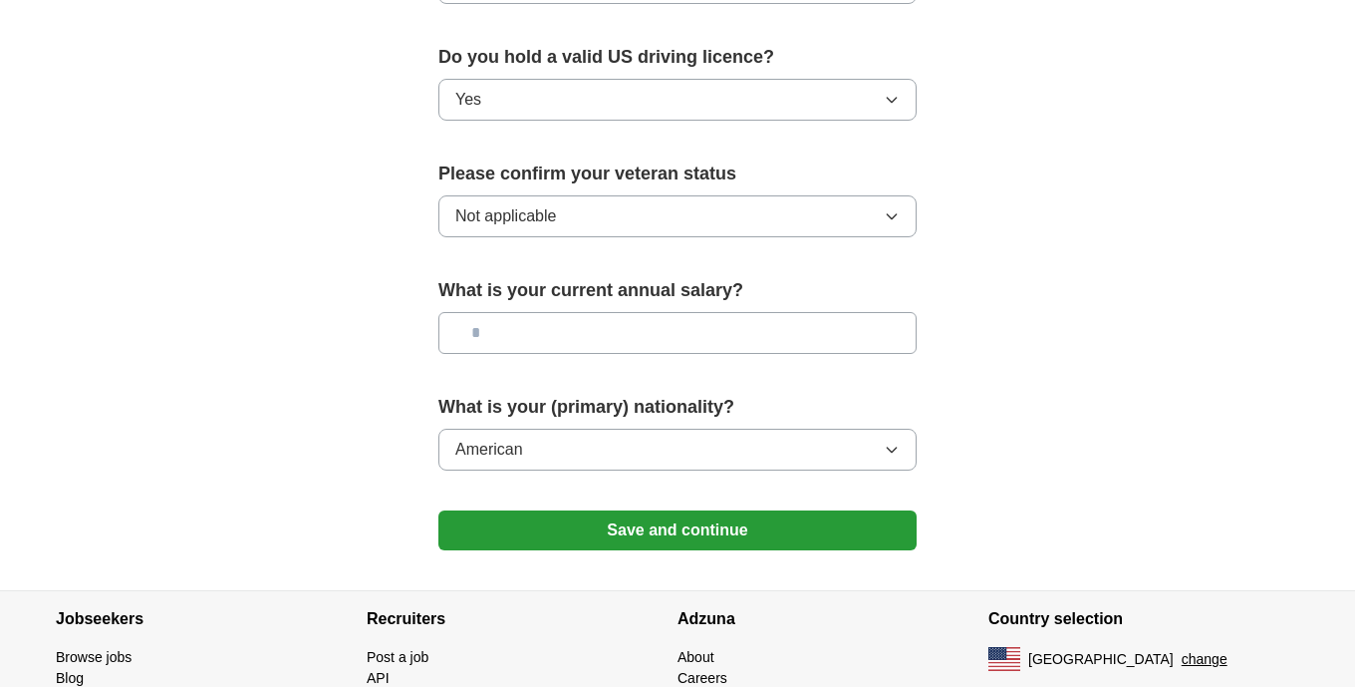
click at [802, 510] on button "Save and continue" at bounding box center [677, 530] width 478 height 40
